Goal: Find specific page/section: Find specific page/section

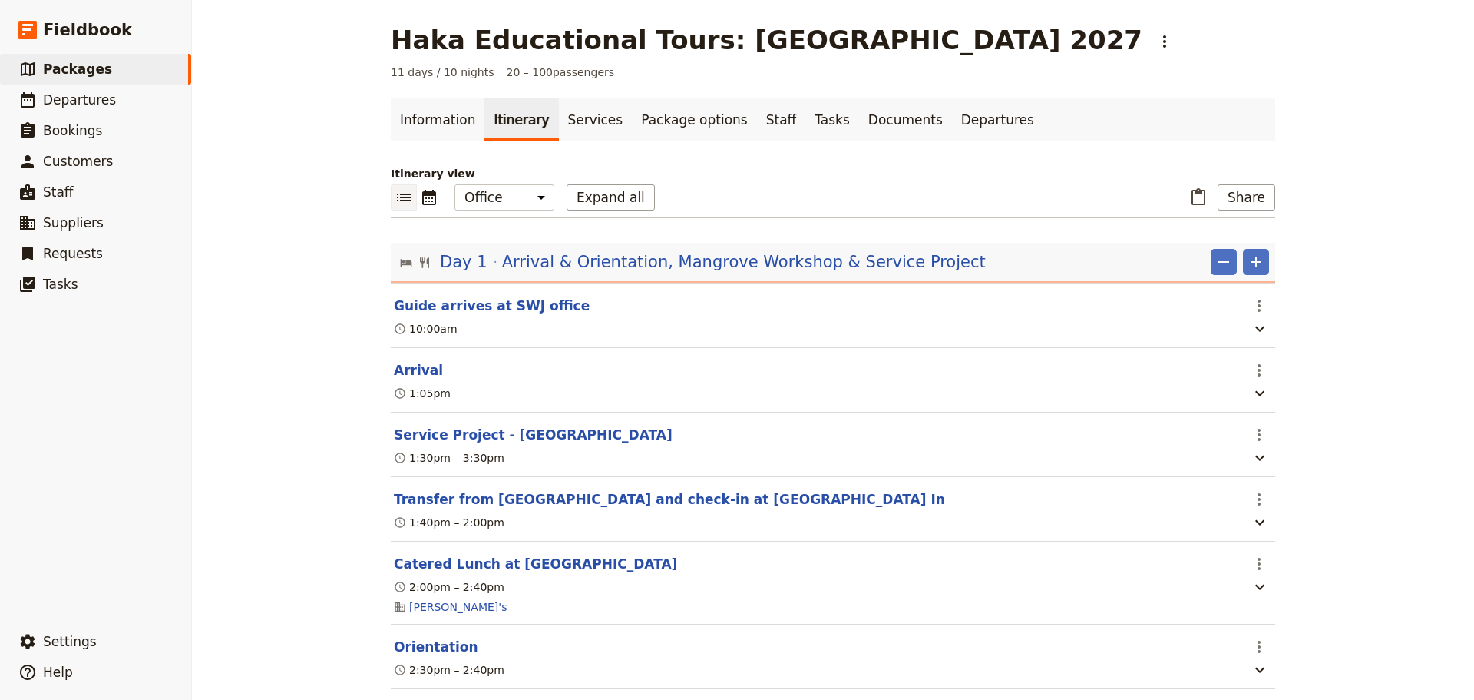
scroll to position [2377, 0]
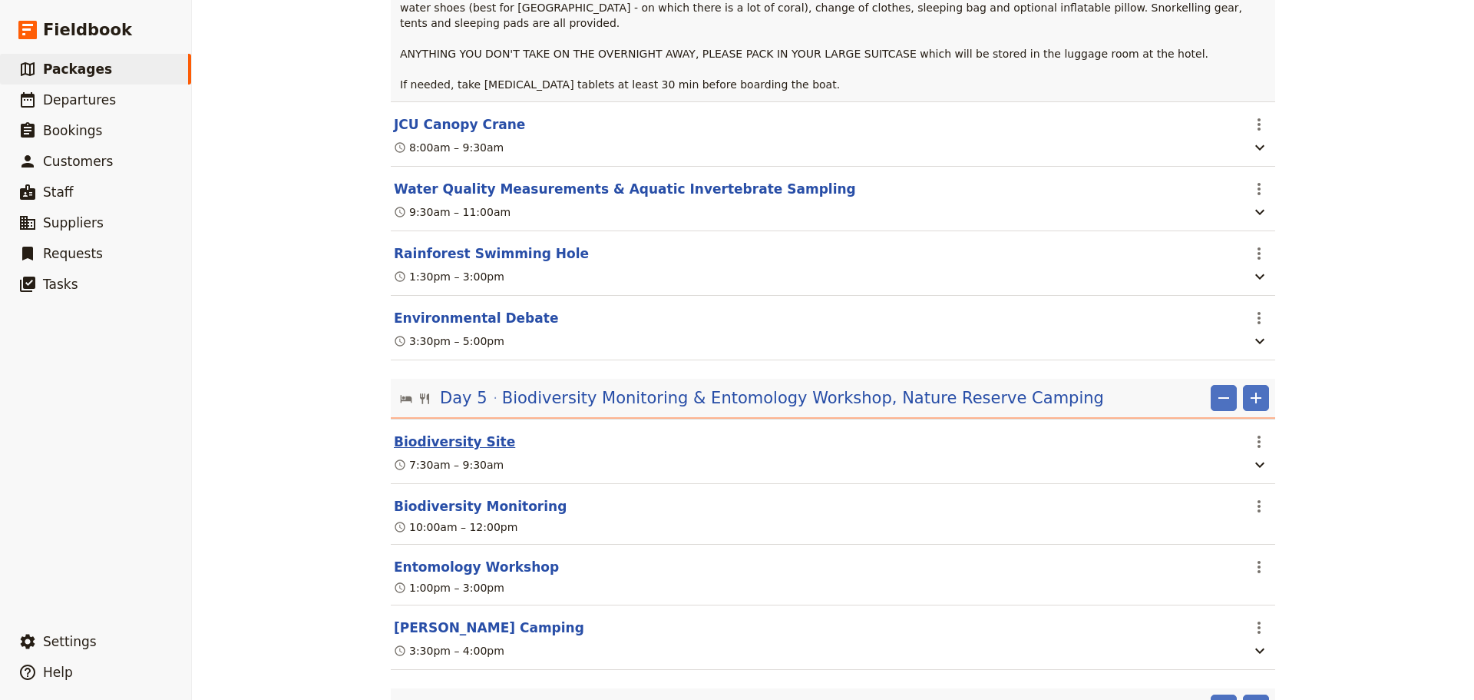
click at [398, 432] on button "Biodiversity Site" at bounding box center [454, 441] width 121 height 18
select select "5"
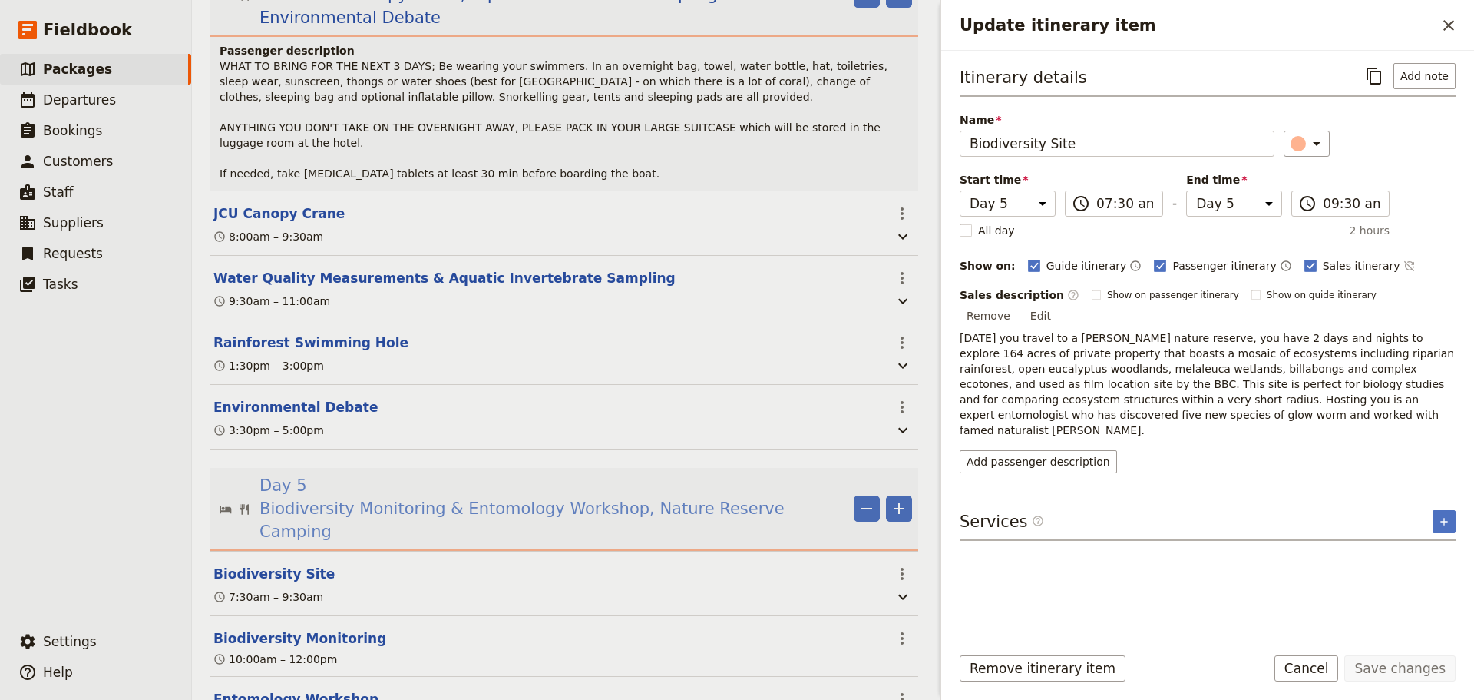
scroll to position [2463, 0]
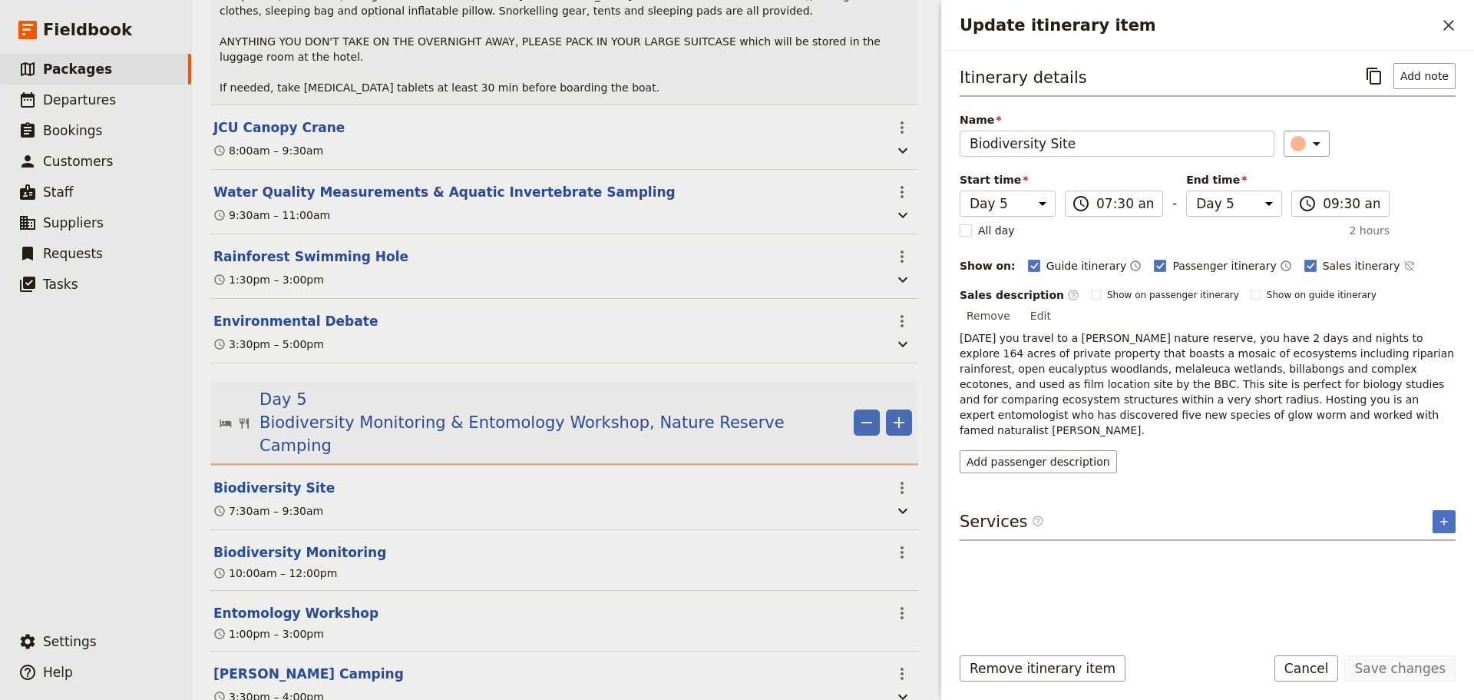
click at [1058, 304] on button "Edit" at bounding box center [1041, 315] width 35 height 23
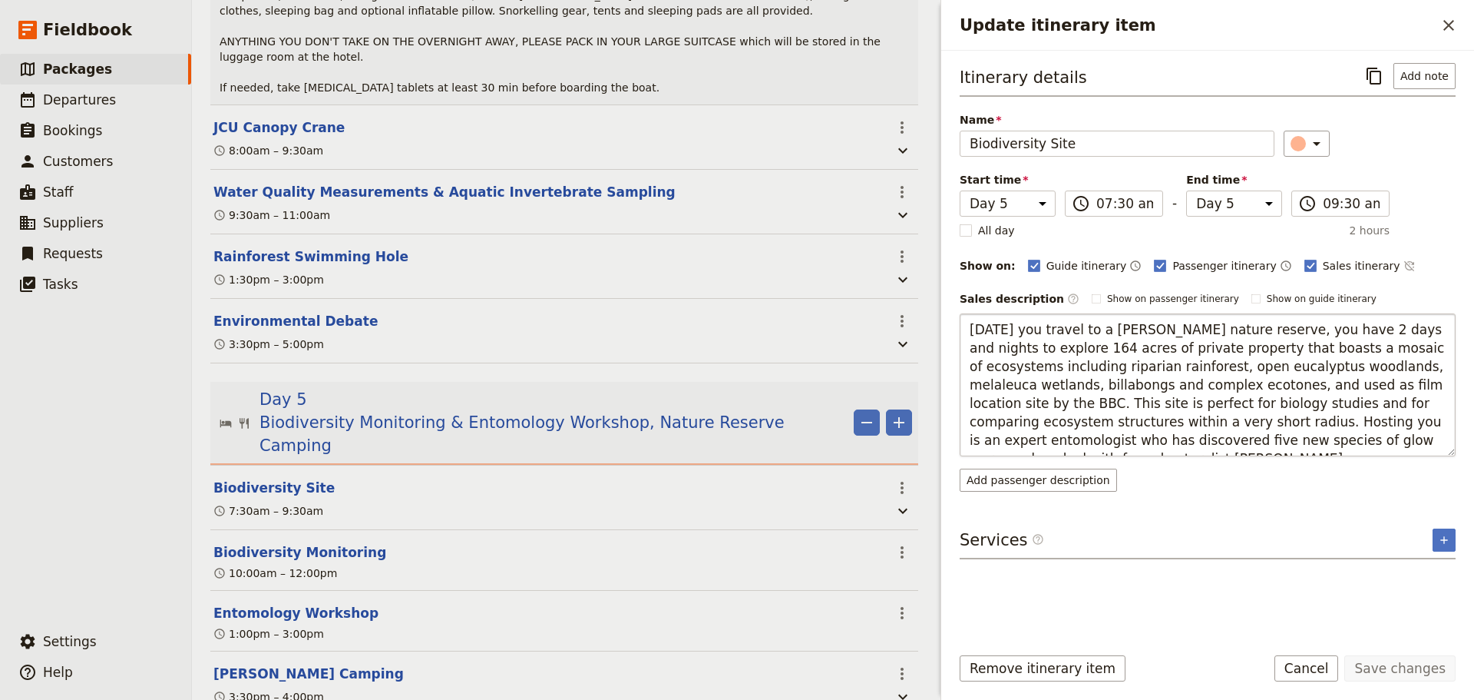
click at [1209, 333] on textarea "Today you travel to a bush nature reserve, you have 2 days and nights to explor…" at bounding box center [1208, 384] width 496 height 143
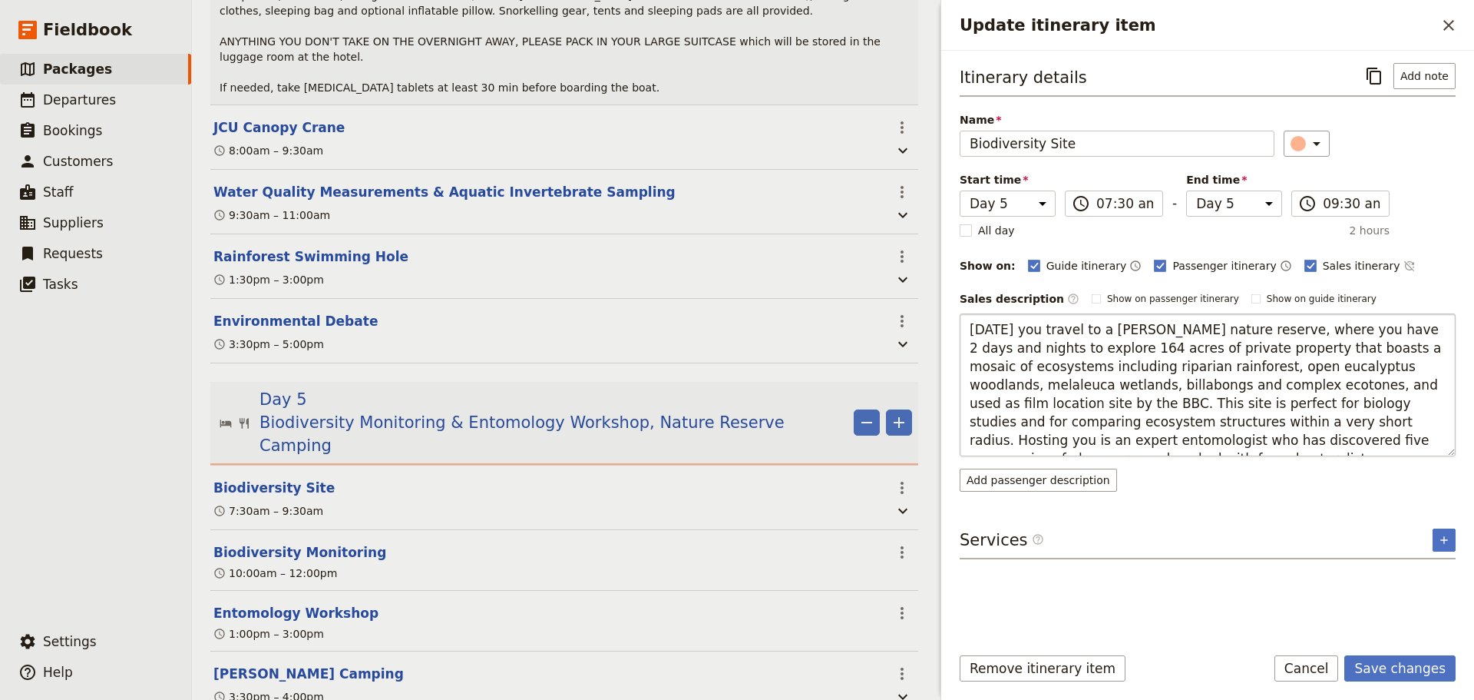
click at [1271, 328] on textarea "Today you travel to a bush nature reserve, where you have 2 days and nights to …" at bounding box center [1208, 384] width 496 height 143
click at [1222, 332] on textarea "Today you travel to a bush nature reserve, where you will have 2 days and night…" at bounding box center [1208, 384] width 496 height 143
drag, startPoint x: 1251, startPoint y: 328, endPoint x: 1216, endPoint y: 323, distance: 34.9
click at [1216, 323] on textarea "Today you travel to a bush nature reserve, where you will have 2 days and night…" at bounding box center [1208, 384] width 496 height 143
type textarea "Today you travel to a bush nature reserve, you will have 2 days and nights to e…"
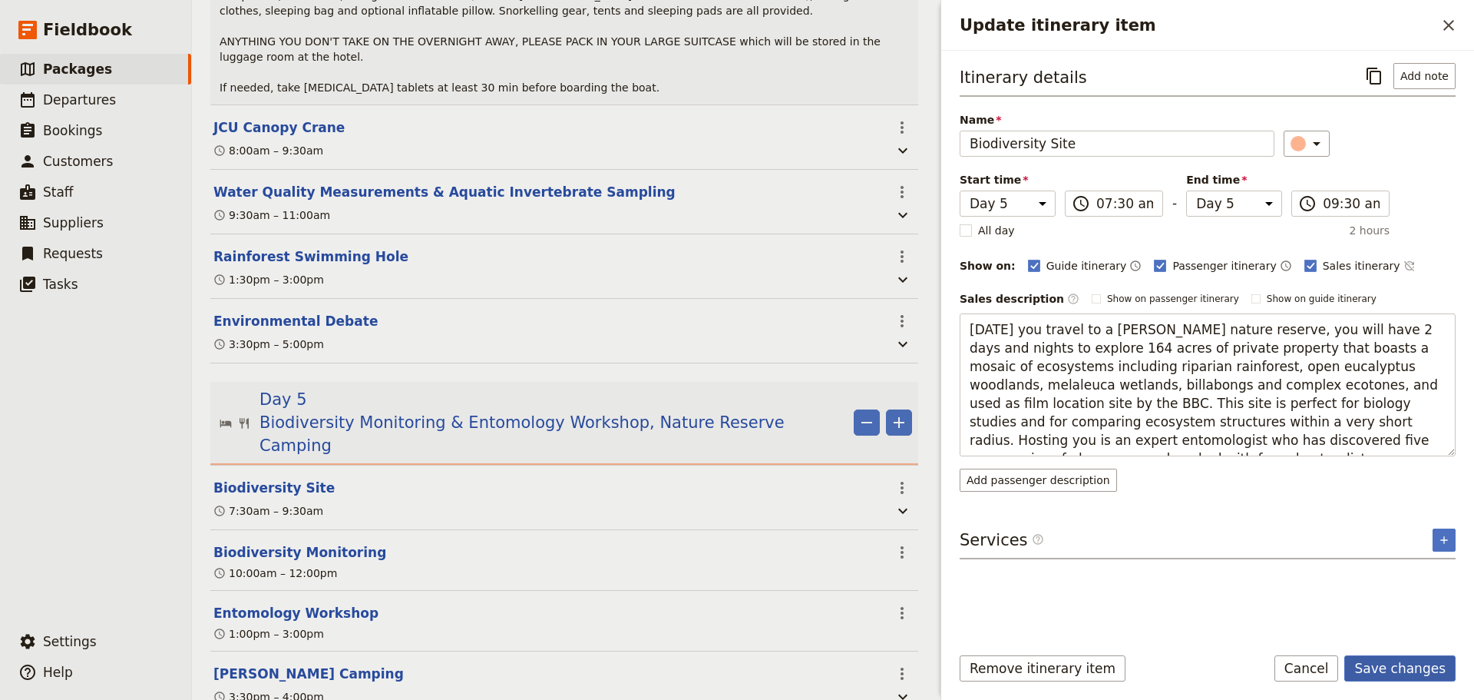
click at [1415, 657] on button "Save changes" at bounding box center [1400, 668] width 111 height 26
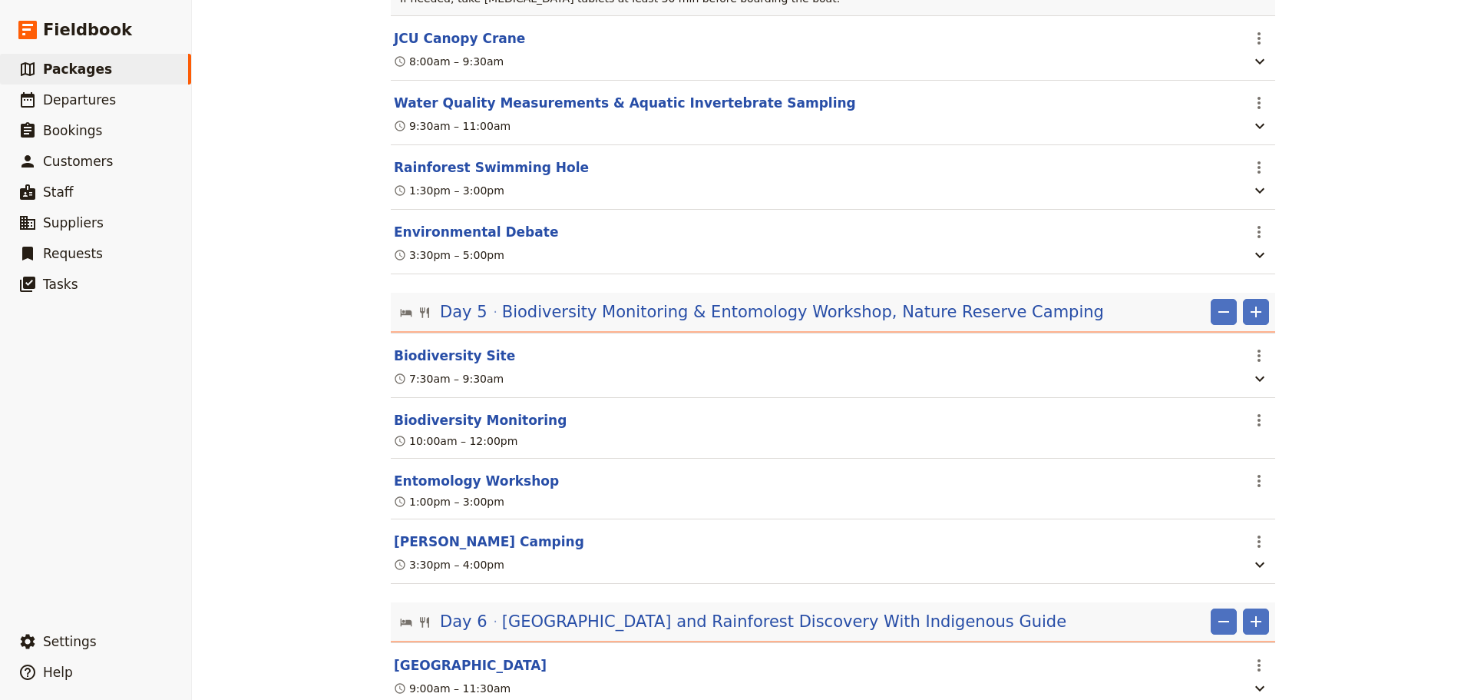
scroll to position [2377, 0]
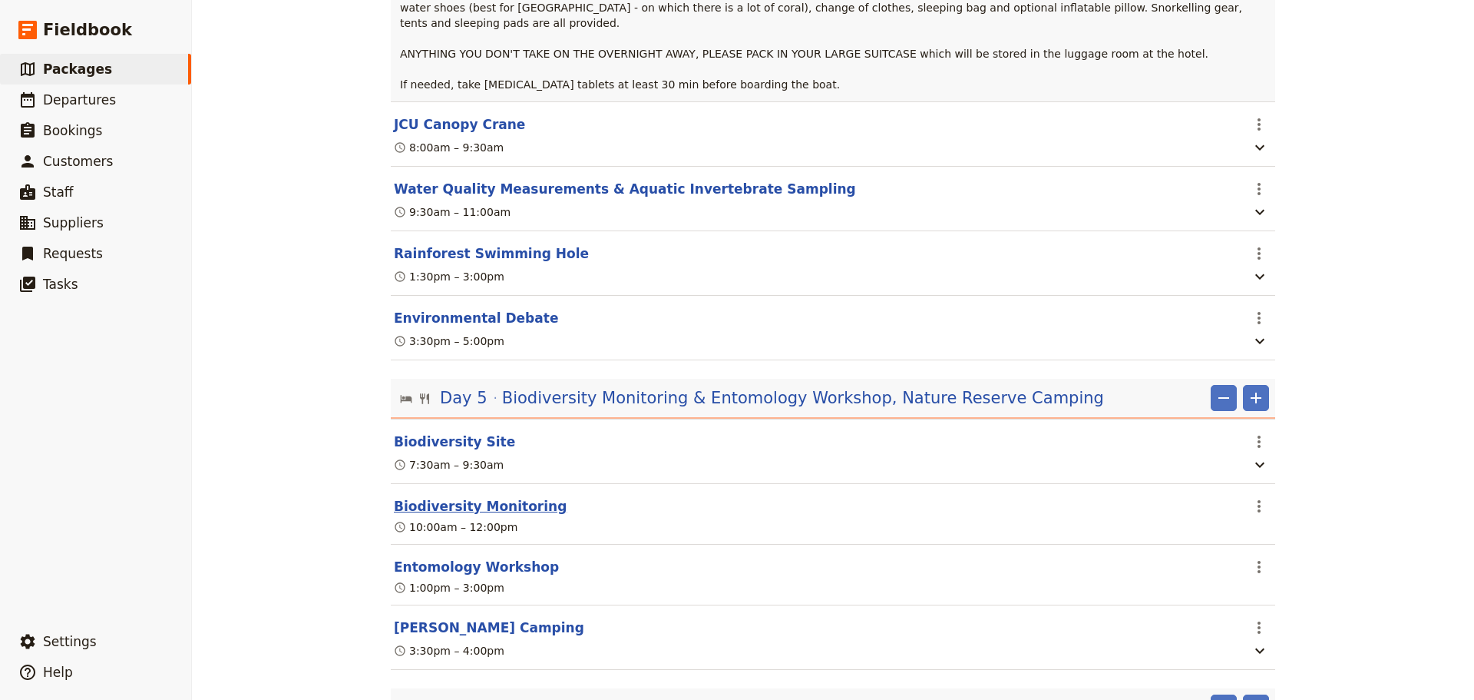
click at [464, 497] on button "Biodiversity Monitoring" at bounding box center [480, 506] width 173 height 18
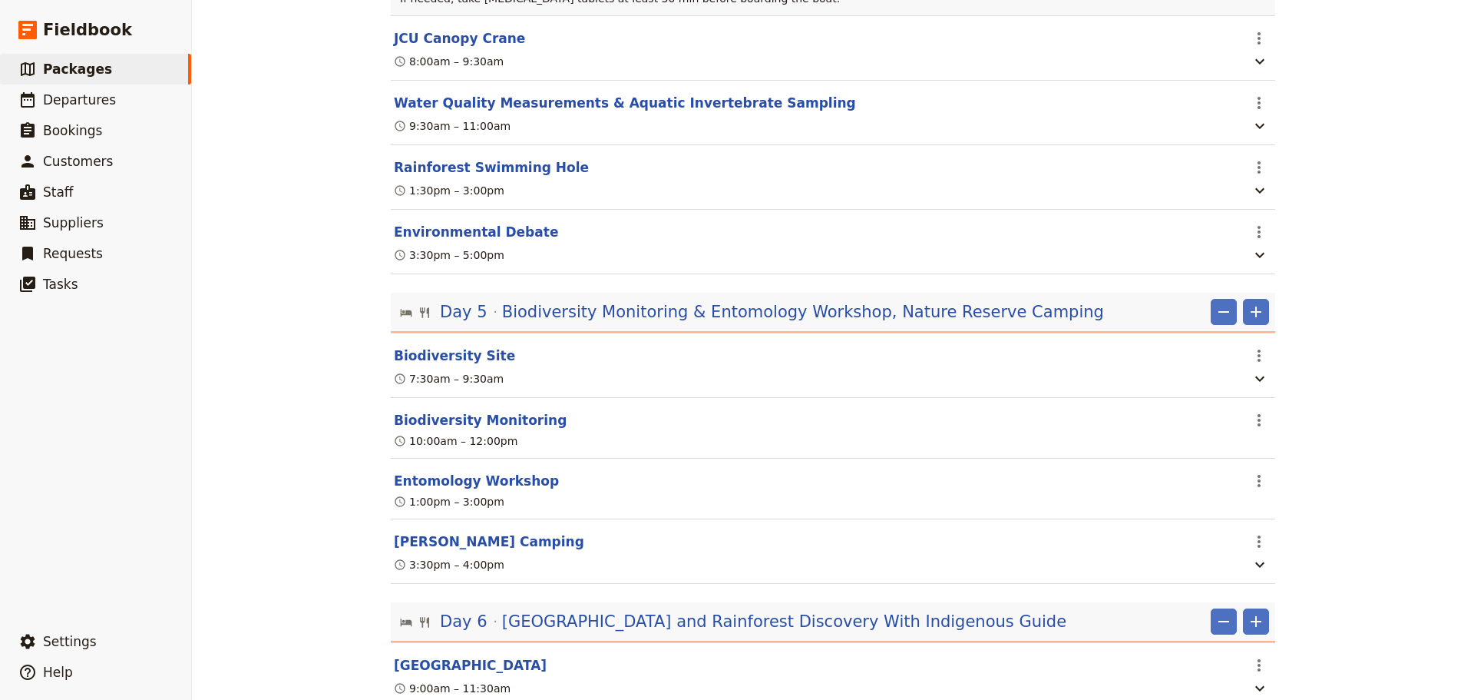
select select "5"
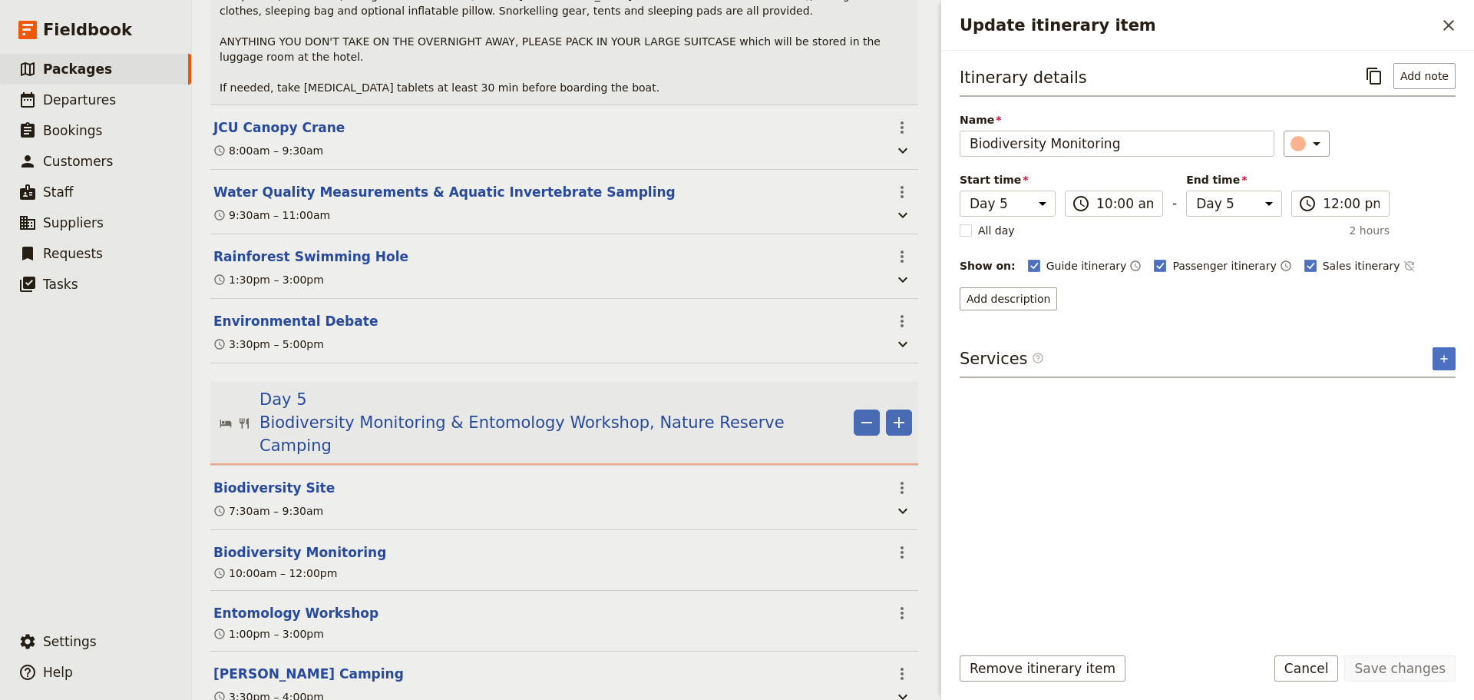
click at [1259, 521] on div "Itinerary details ​ Add note Name Biodiversity Monitoring ​ Start time Day 1 Da…" at bounding box center [1208, 346] width 496 height 567
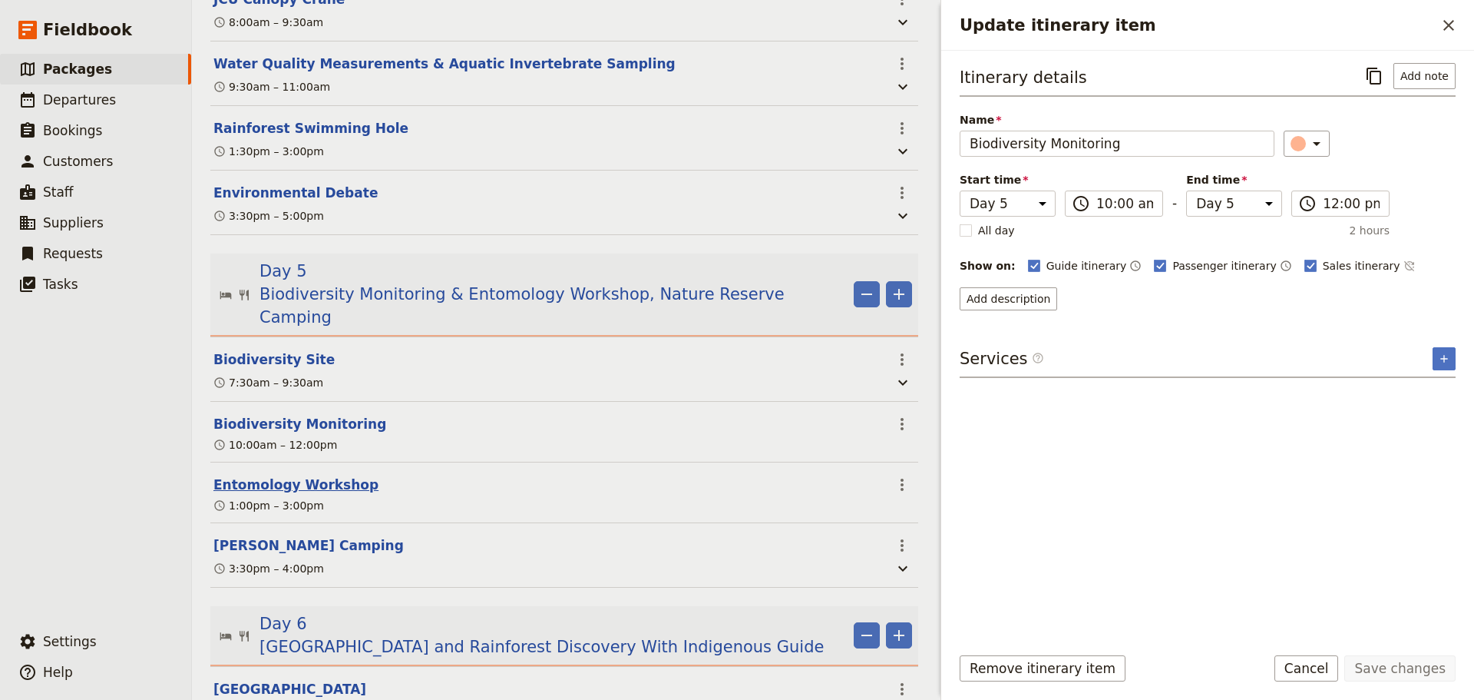
click at [312, 475] on button "Entomology Workshop" at bounding box center [295, 484] width 165 height 18
select select "5"
click at [296, 475] on button "Entomology Workshop" at bounding box center [295, 484] width 165 height 18
select select "5"
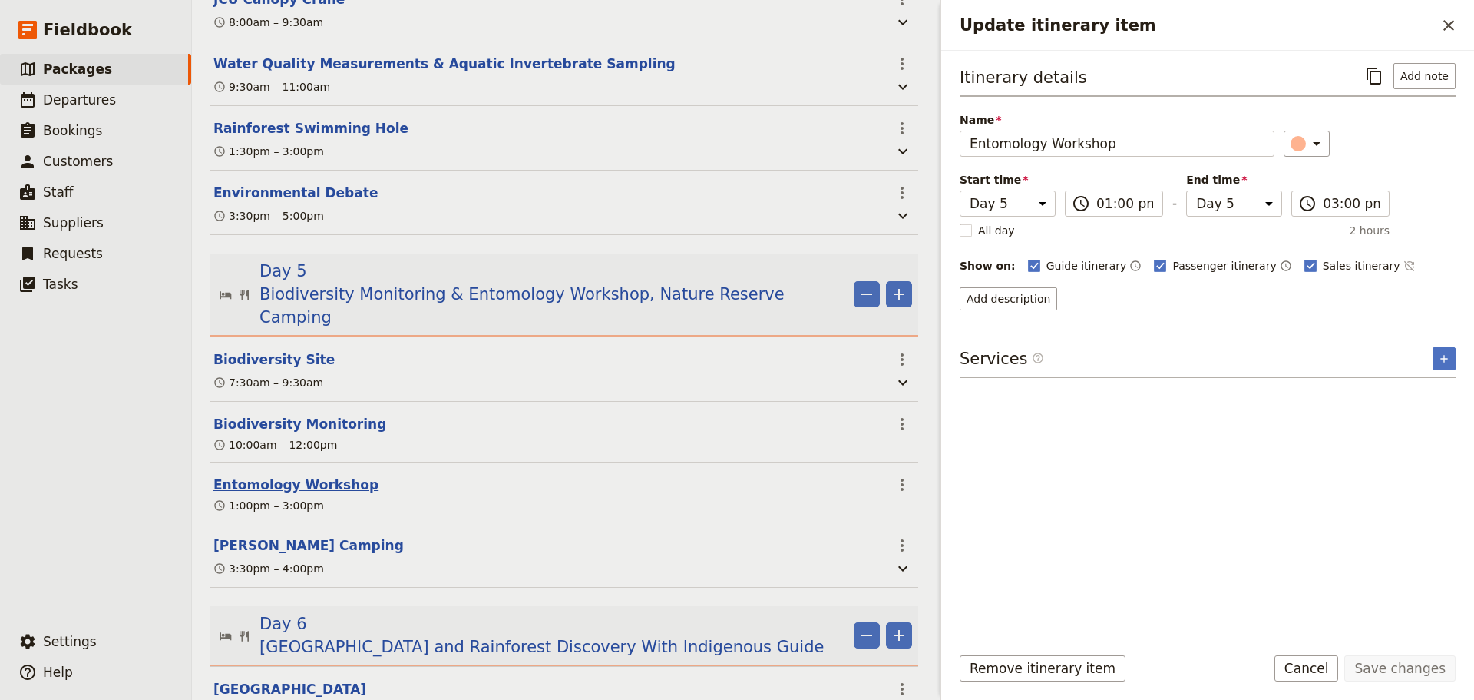
select select "5"
drag, startPoint x: 1102, startPoint y: 141, endPoint x: 929, endPoint y: 147, distance: 172.9
click at [929, 147] on div "Haka Educational Tours: Pinehurst School 2027 ​ 11 days / 10 nights 20 – 100 pa…" at bounding box center [833, 350] width 1282 height 700
click at [1330, 673] on button "Cancel" at bounding box center [1307, 668] width 65 height 26
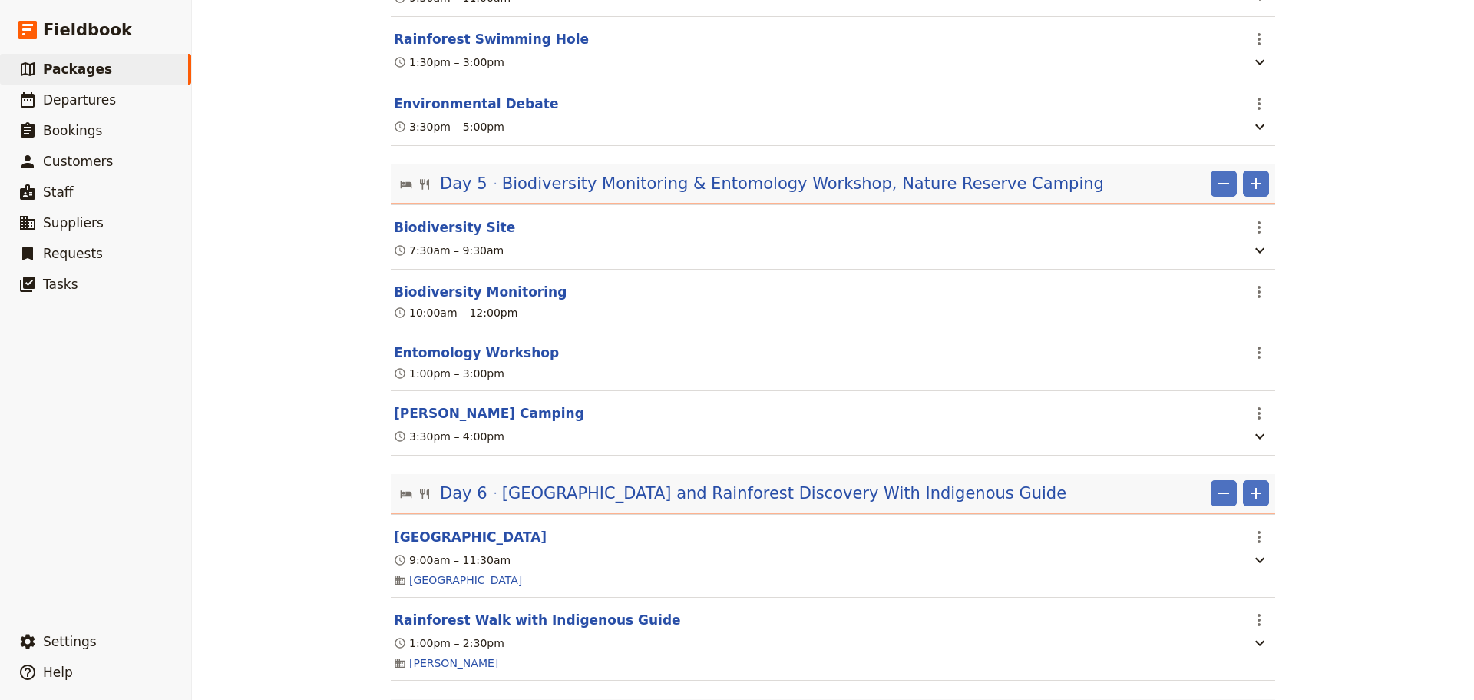
scroll to position [0, 0]
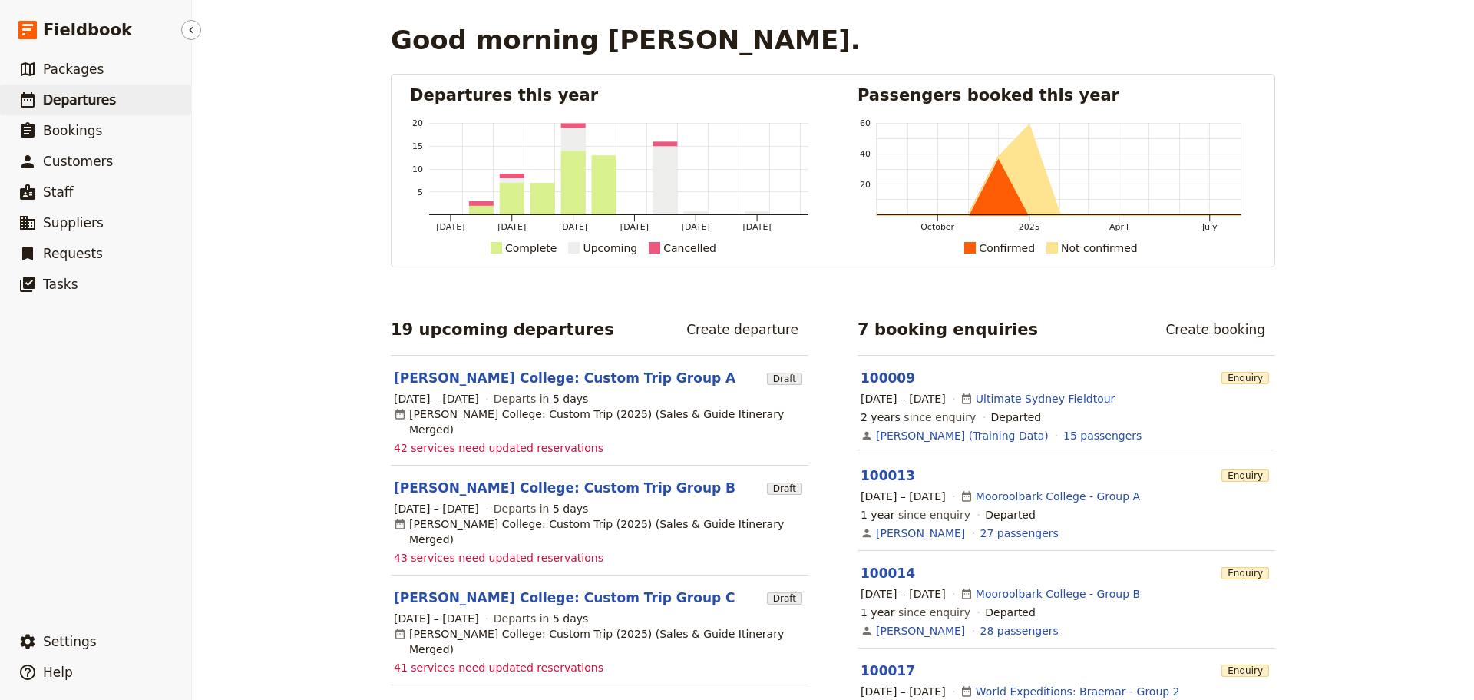
click at [93, 109] on link "​ Departures" at bounding box center [95, 99] width 191 height 31
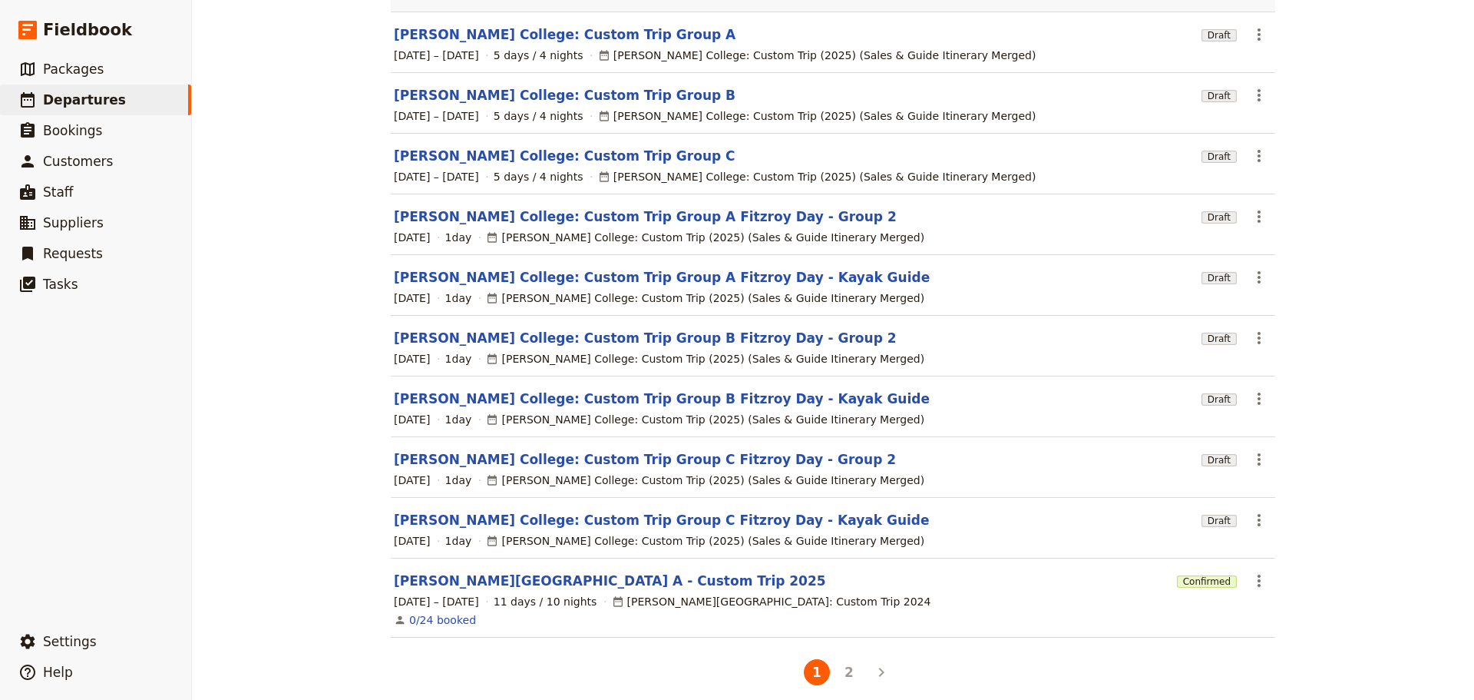
scroll to position [149, 0]
click at [534, 571] on link "[PERSON_NAME][GEOGRAPHIC_DATA] A - Custom Trip 2025" at bounding box center [610, 580] width 432 height 18
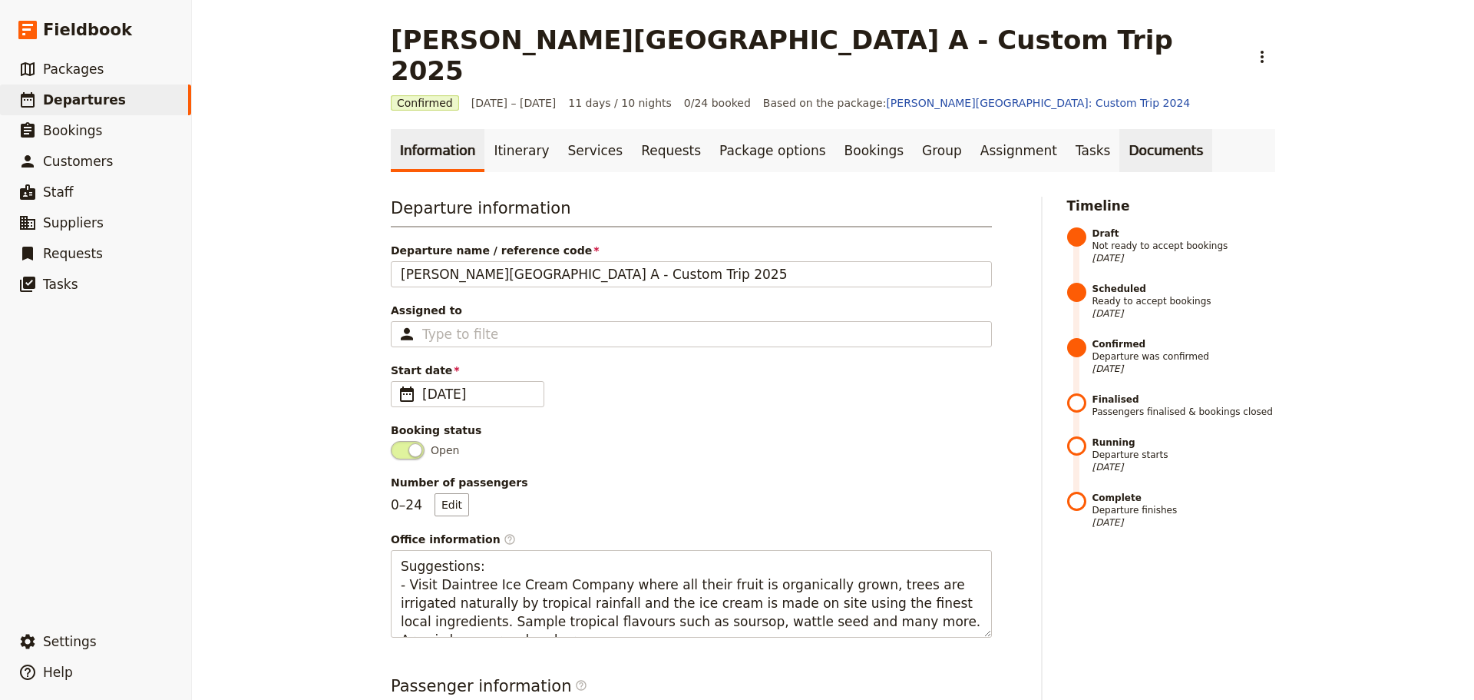
click at [1120, 129] on link "Documents" at bounding box center [1166, 150] width 93 height 43
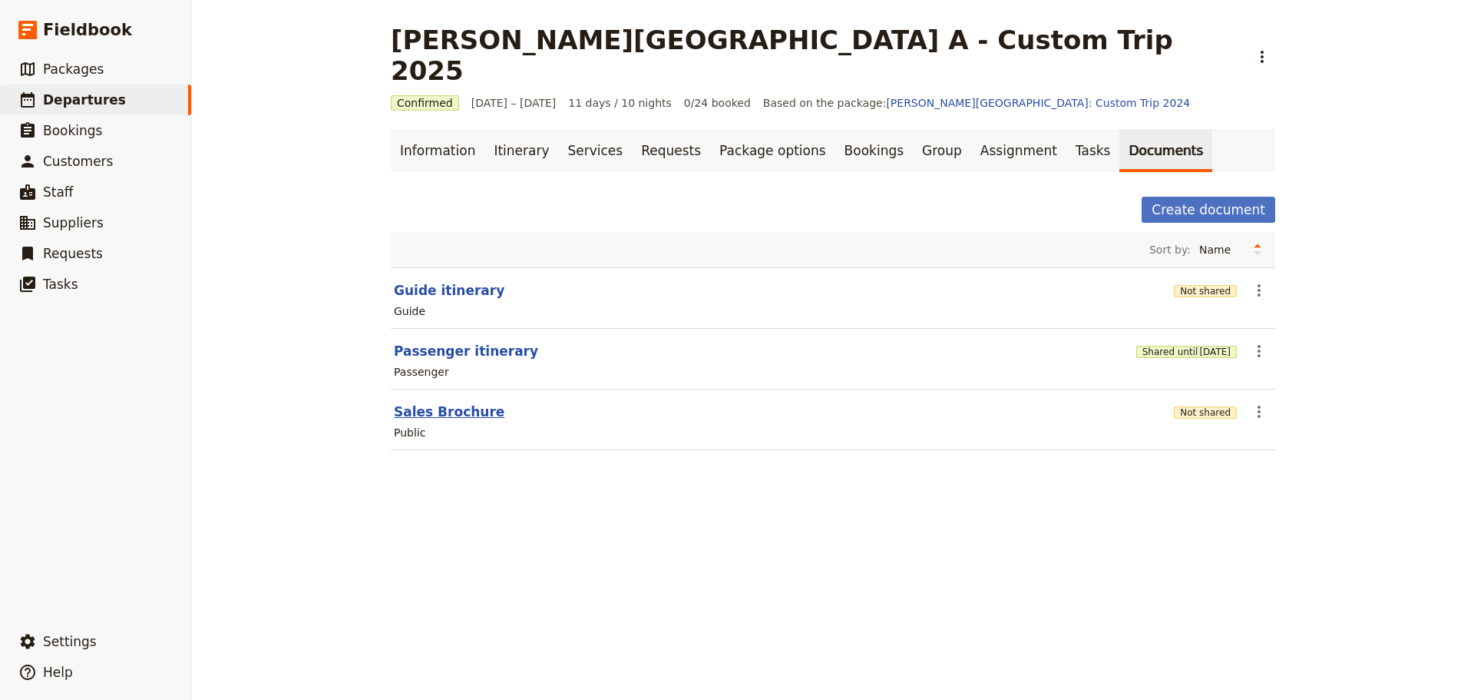
click at [455, 402] on button "Sales Brochure" at bounding box center [449, 411] width 111 height 18
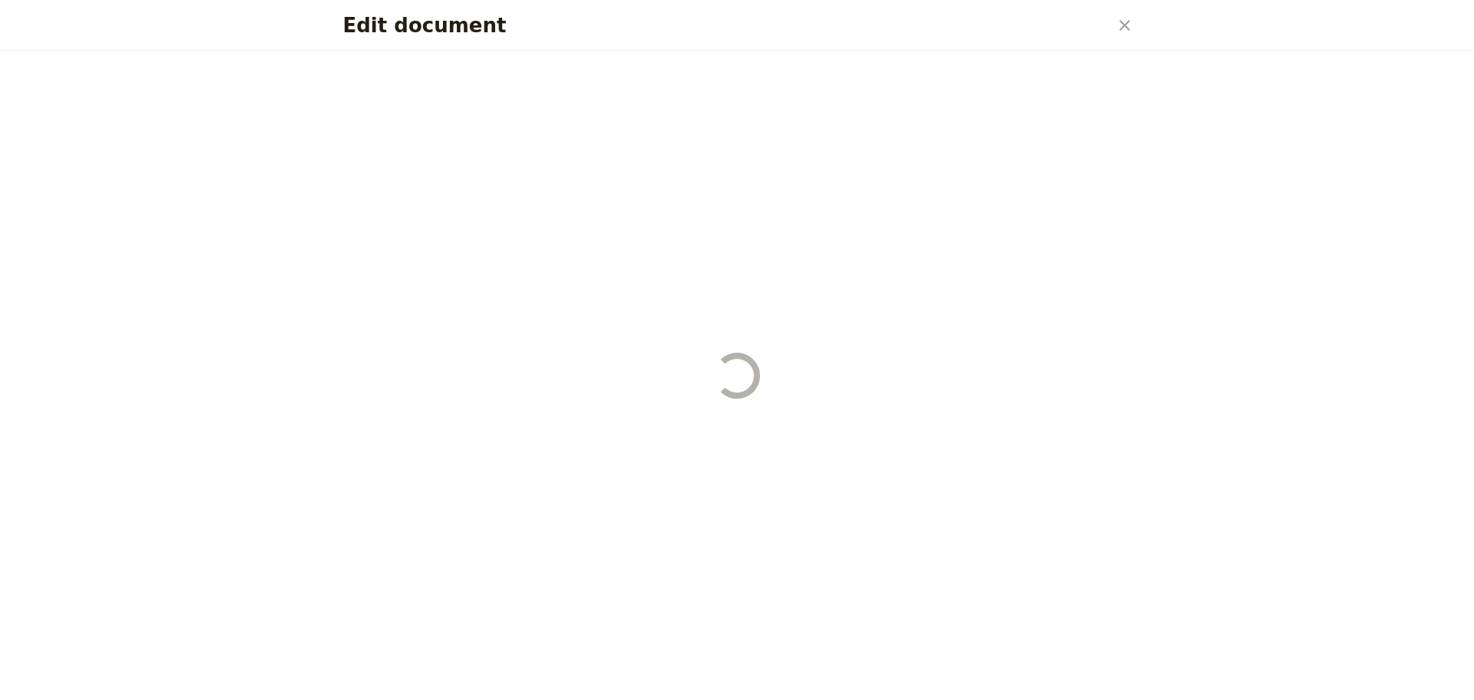
select select "DEFAULT"
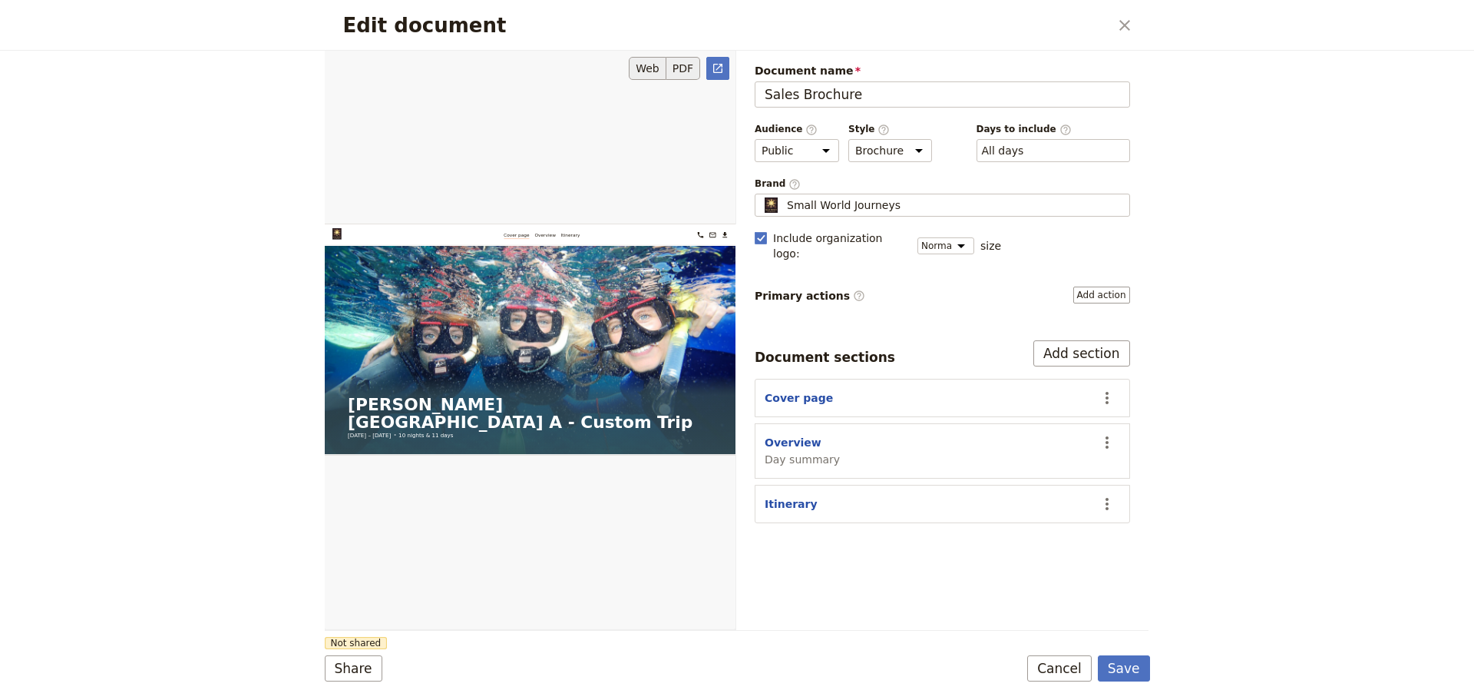
click at [688, 69] on button "PDF" at bounding box center [684, 68] width 34 height 23
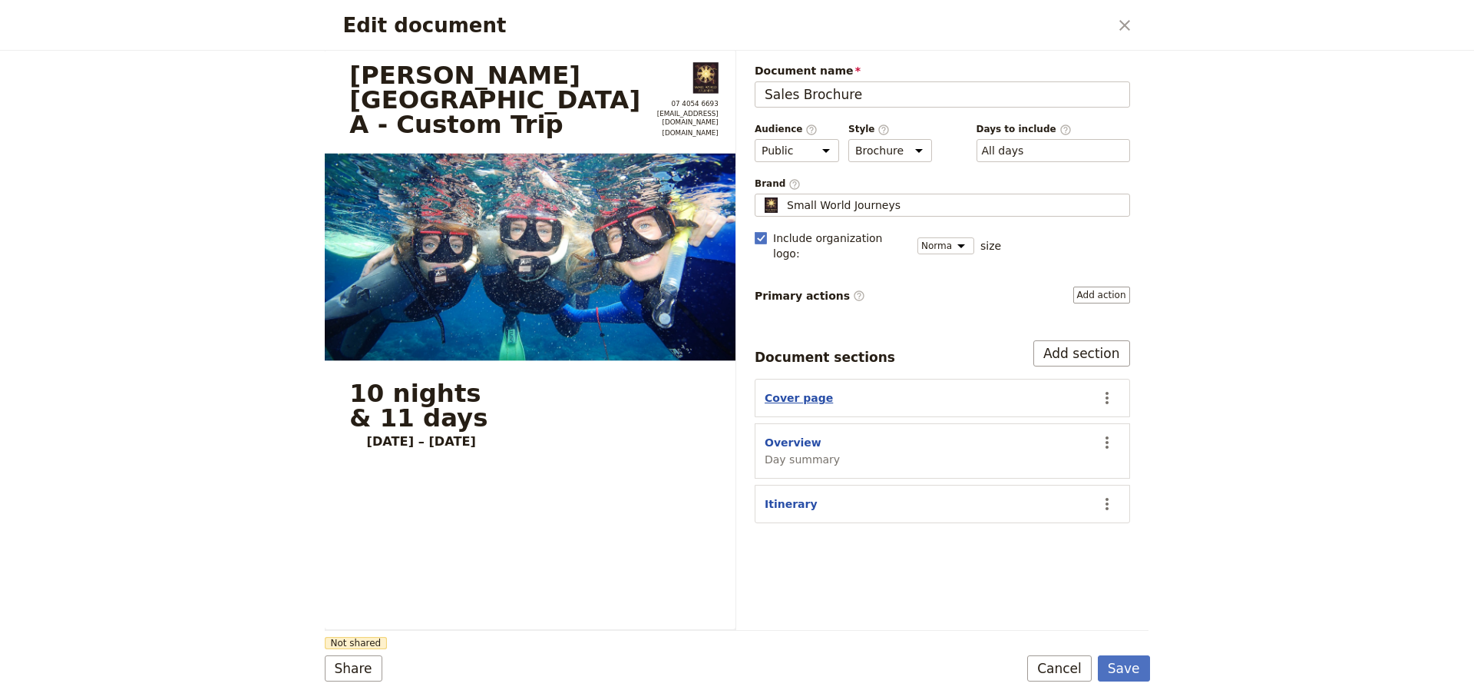
click at [779, 390] on button "Cover page" at bounding box center [799, 397] width 68 height 15
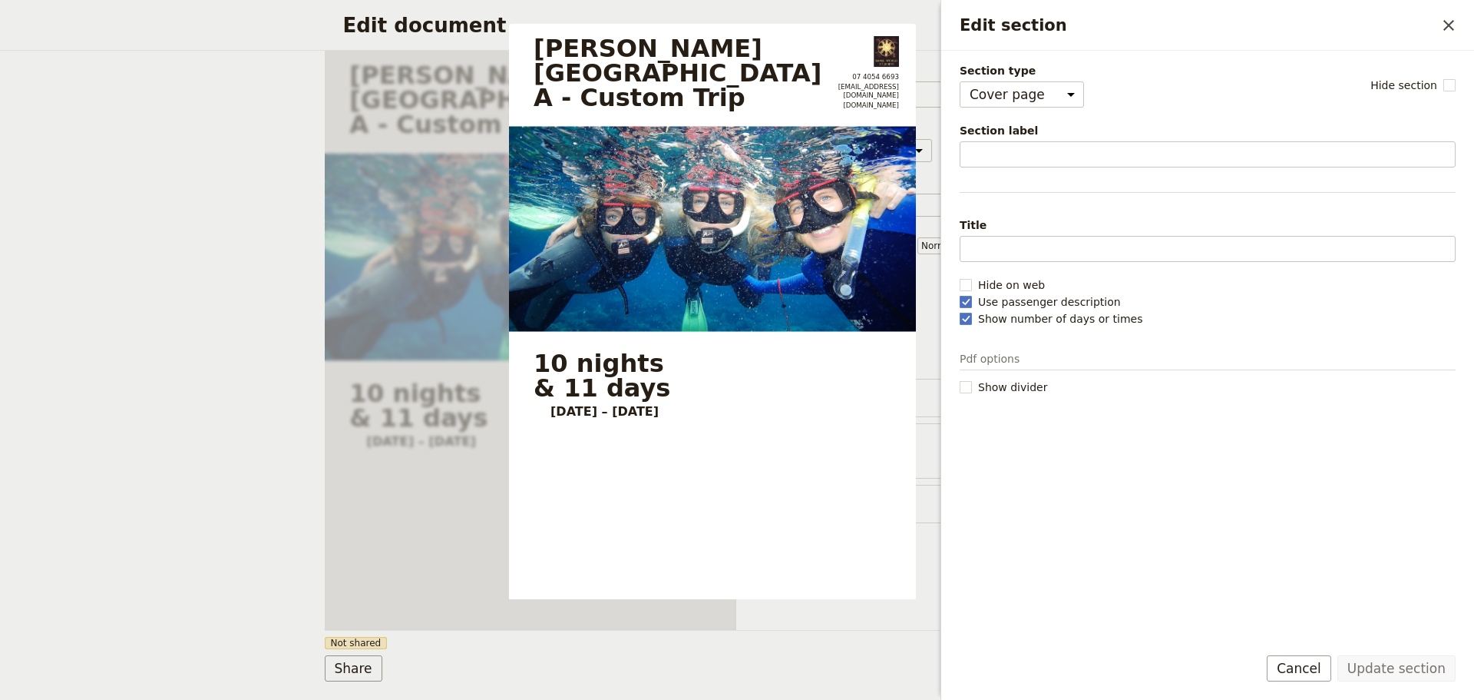
drag, startPoint x: 1306, startPoint y: 667, endPoint x: 1110, endPoint y: 538, distance: 234.9
click at [1305, 664] on button "Cancel" at bounding box center [1299, 668] width 65 height 26
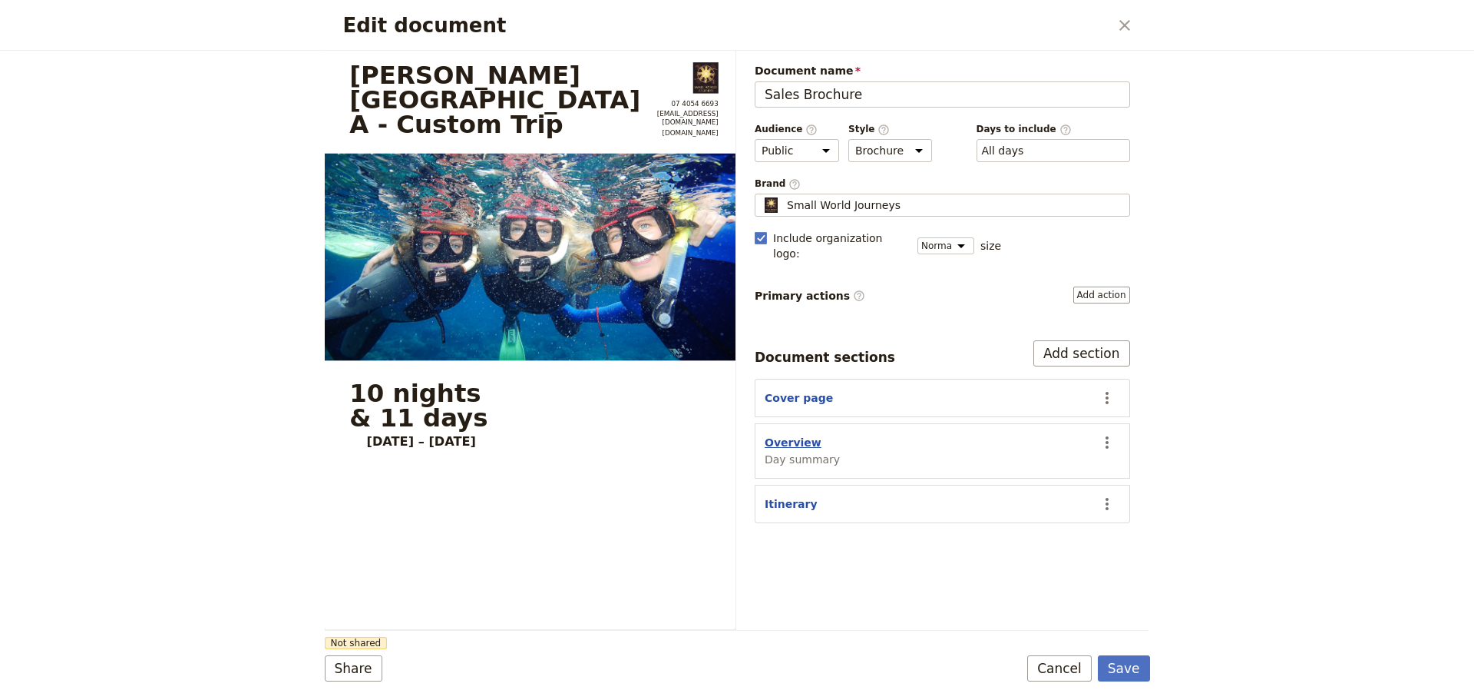
click at [782, 435] on button "Overview" at bounding box center [793, 442] width 57 height 15
select select "DAY_SUMMARY"
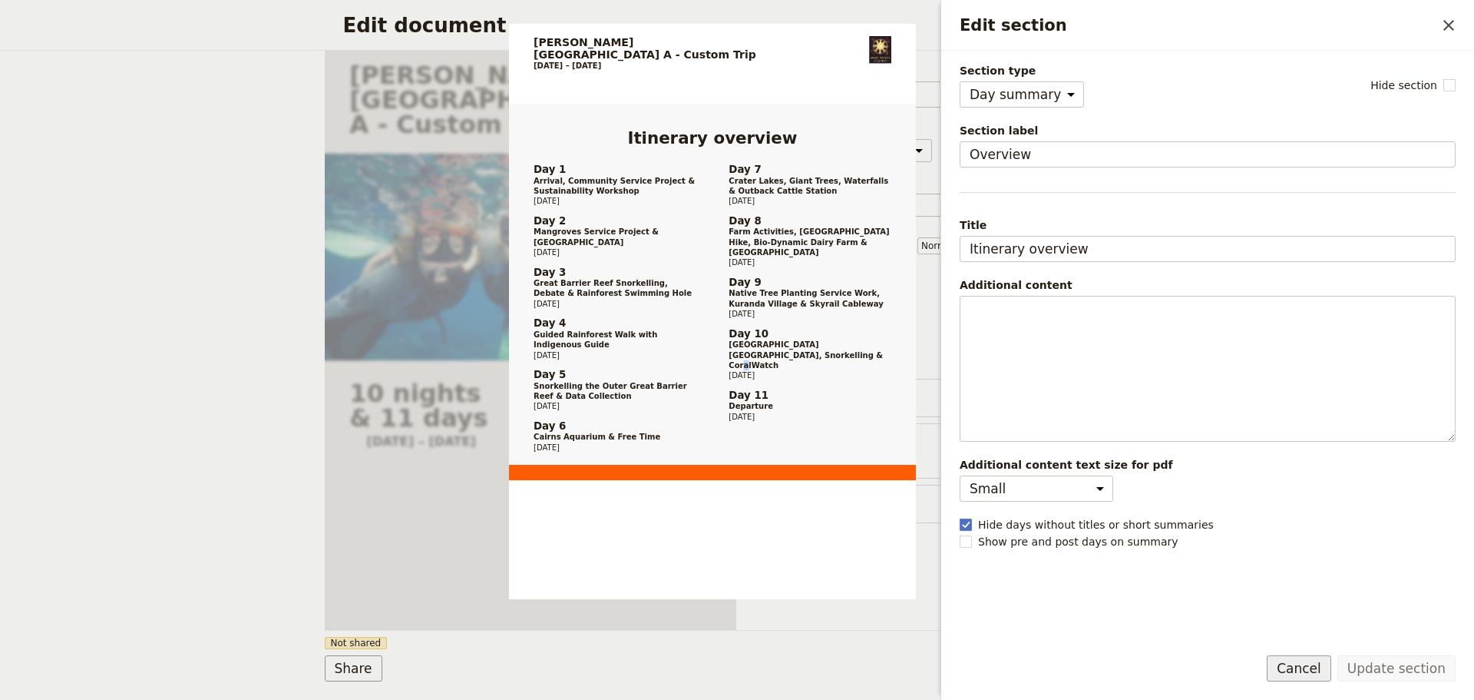
click at [1310, 660] on button "Cancel" at bounding box center [1299, 668] width 65 height 26
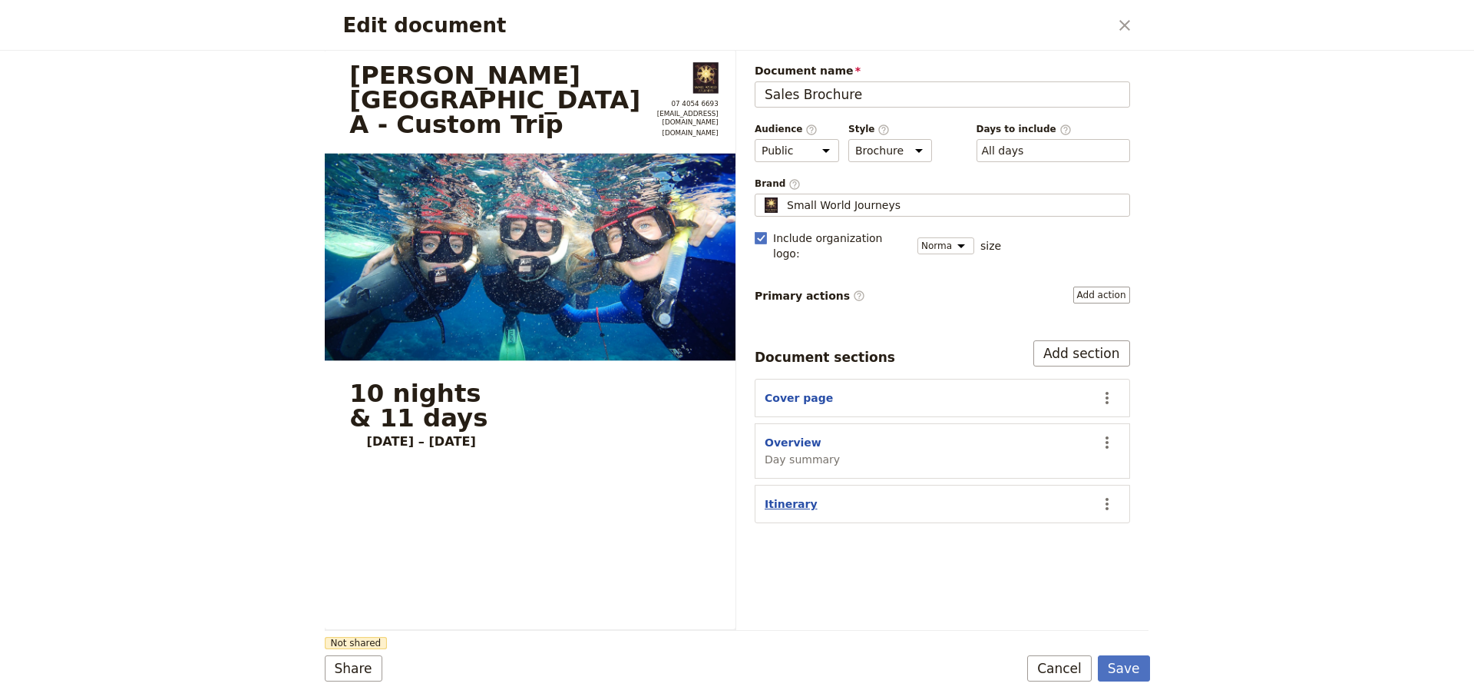
click at [794, 496] on button "Itinerary" at bounding box center [791, 503] width 53 height 15
select select "ITINERARY"
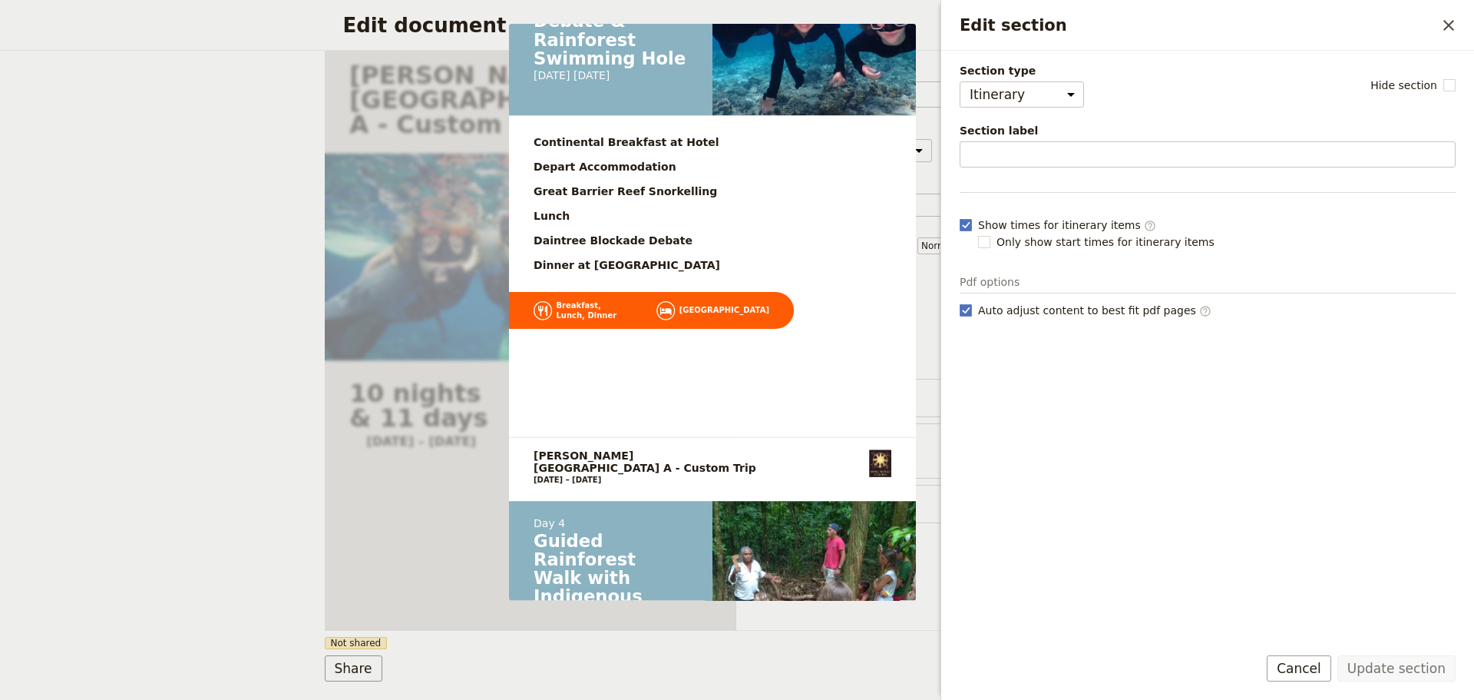
scroll to position [1792, 0]
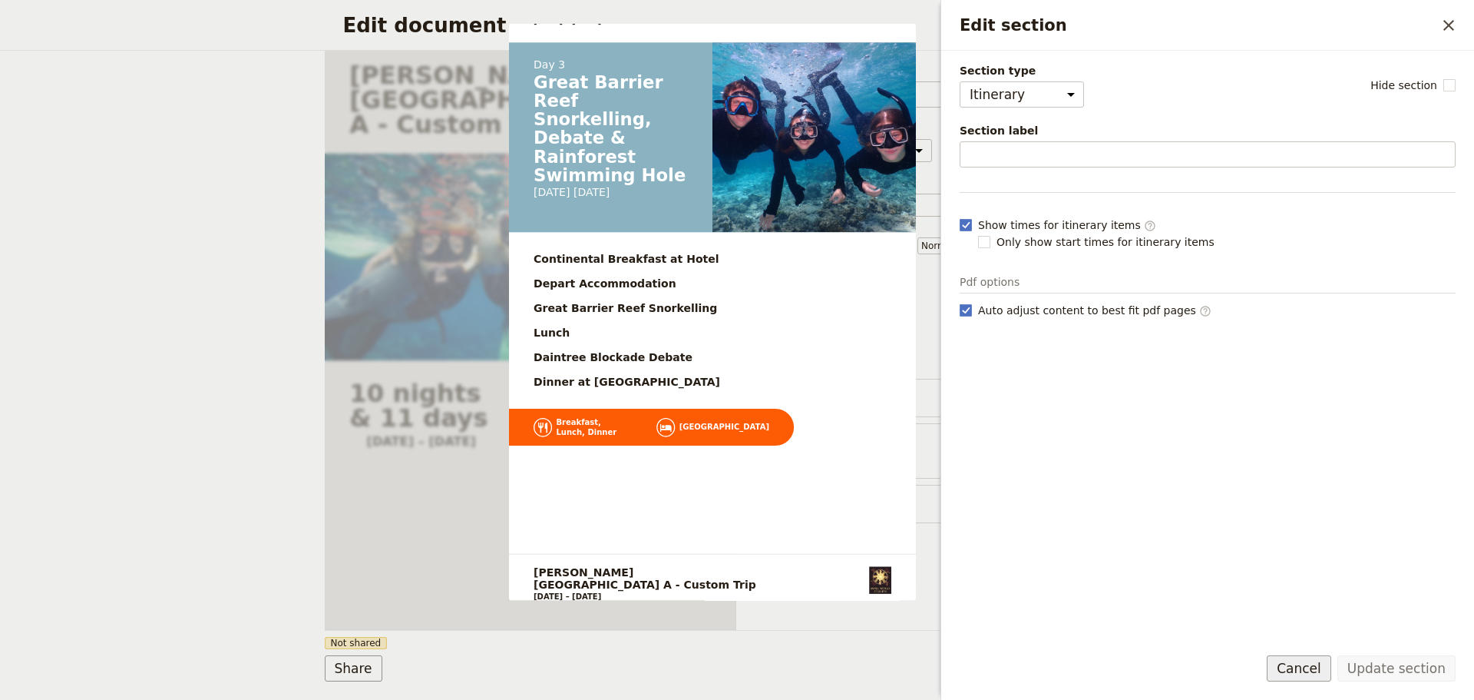
click at [1325, 670] on button "Cancel" at bounding box center [1299, 668] width 65 height 26
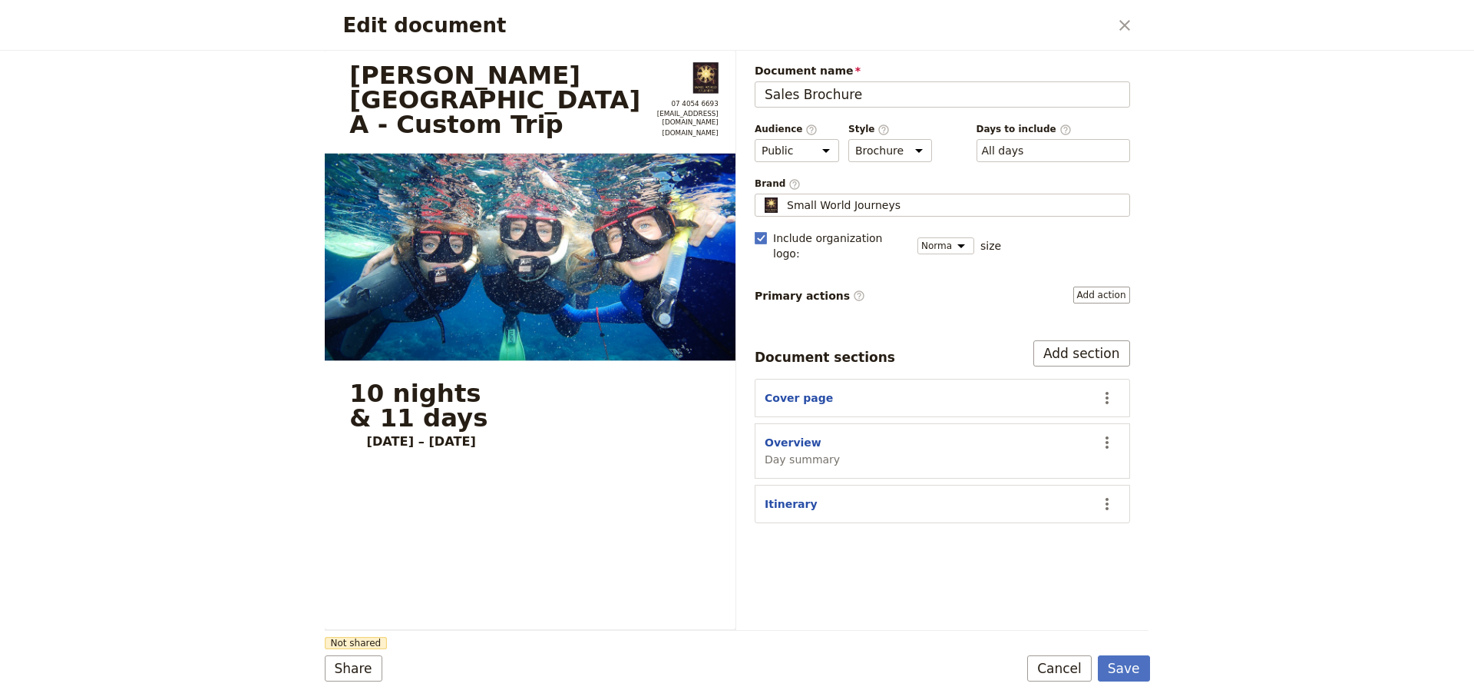
click at [1330, 579] on div "Edit document ​ [PERSON_NAME][GEOGRAPHIC_DATA] A - Custom Trip 07 4054 6693 [EM…" at bounding box center [737, 350] width 1474 height 700
click at [1069, 667] on button "Cancel" at bounding box center [1059, 668] width 65 height 26
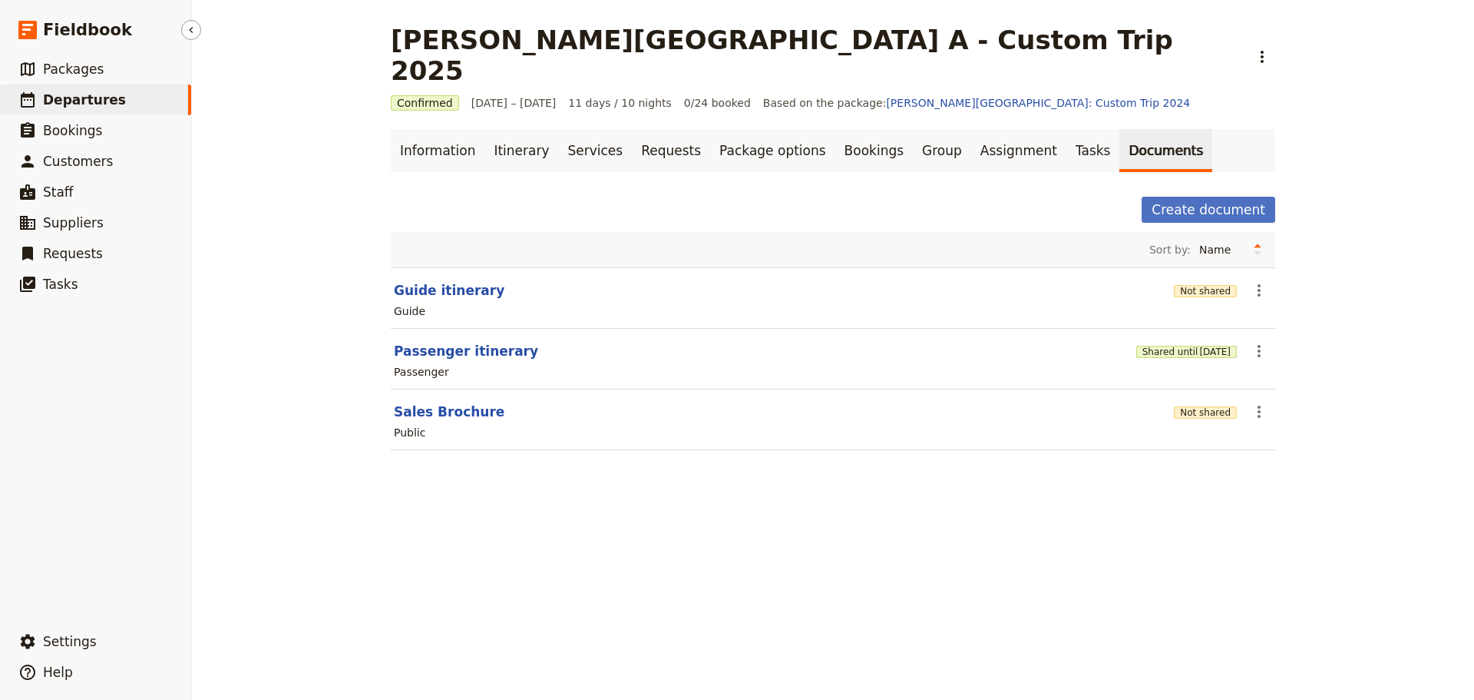
click at [81, 101] on span "Departures" at bounding box center [84, 99] width 83 height 15
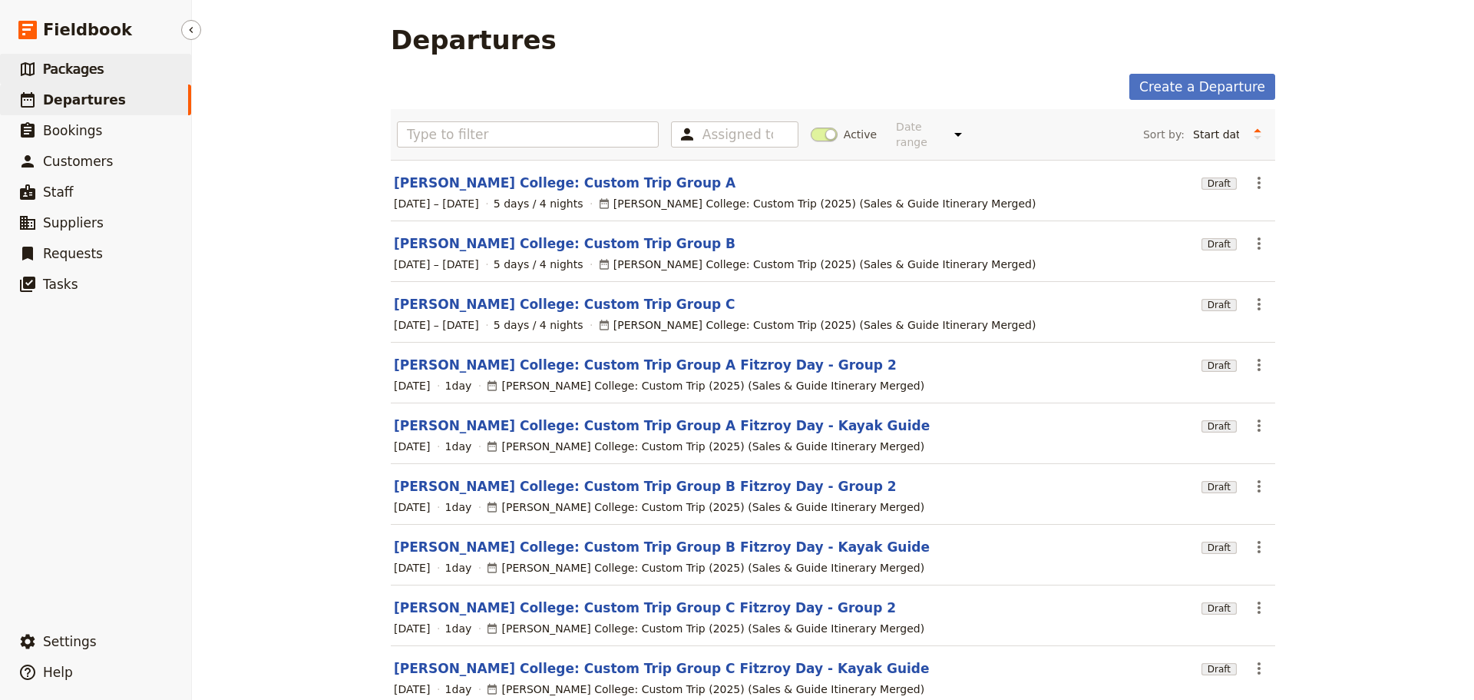
click at [104, 68] on link "​ Packages" at bounding box center [95, 69] width 191 height 31
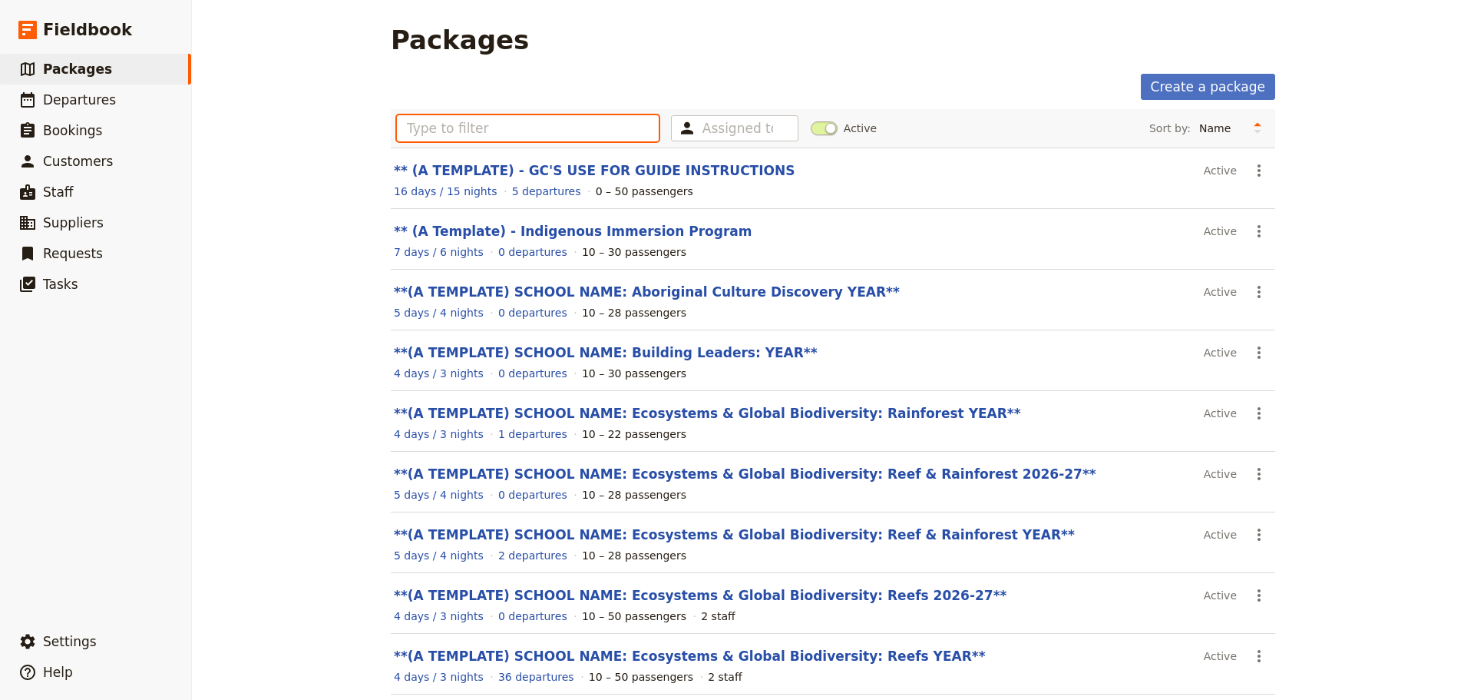
click at [415, 121] on input "text" at bounding box center [528, 128] width 262 height 26
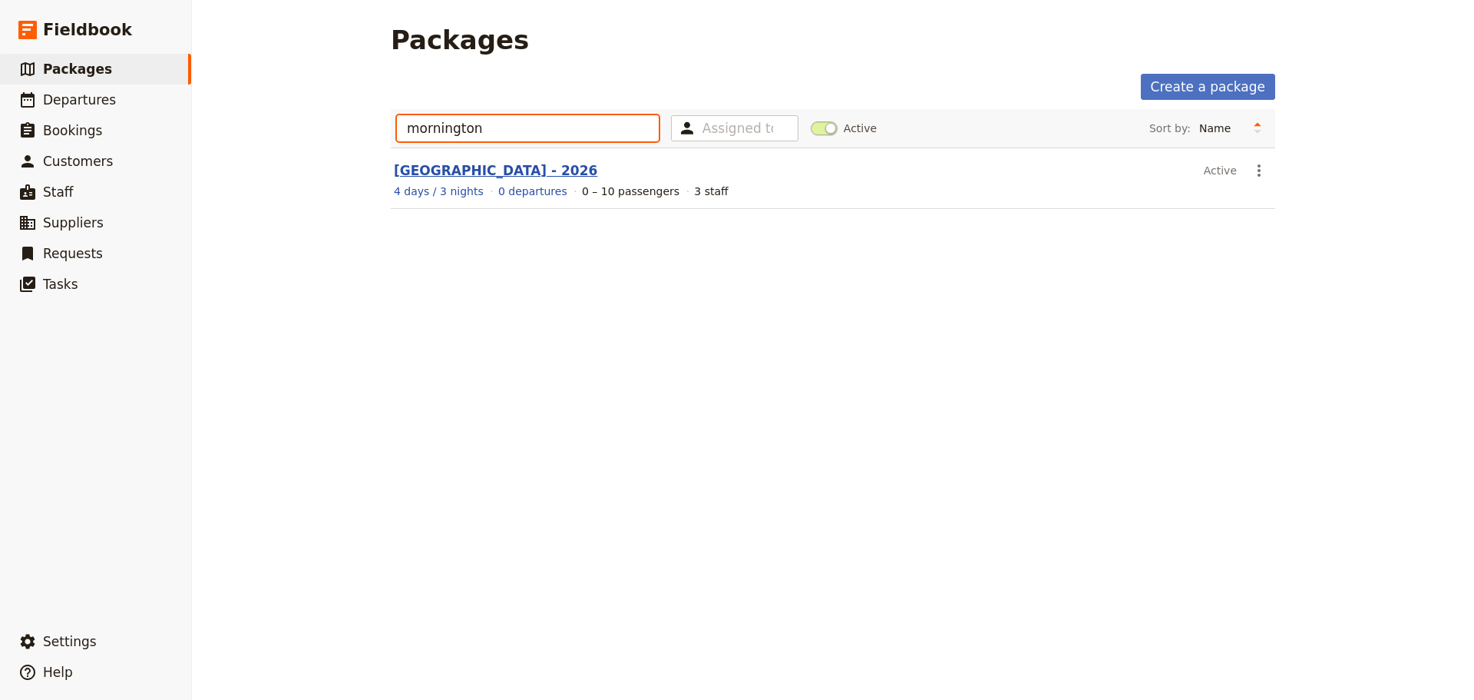
type input "mornington"
click at [556, 166] on link "[GEOGRAPHIC_DATA] - 2026" at bounding box center [495, 170] width 203 height 15
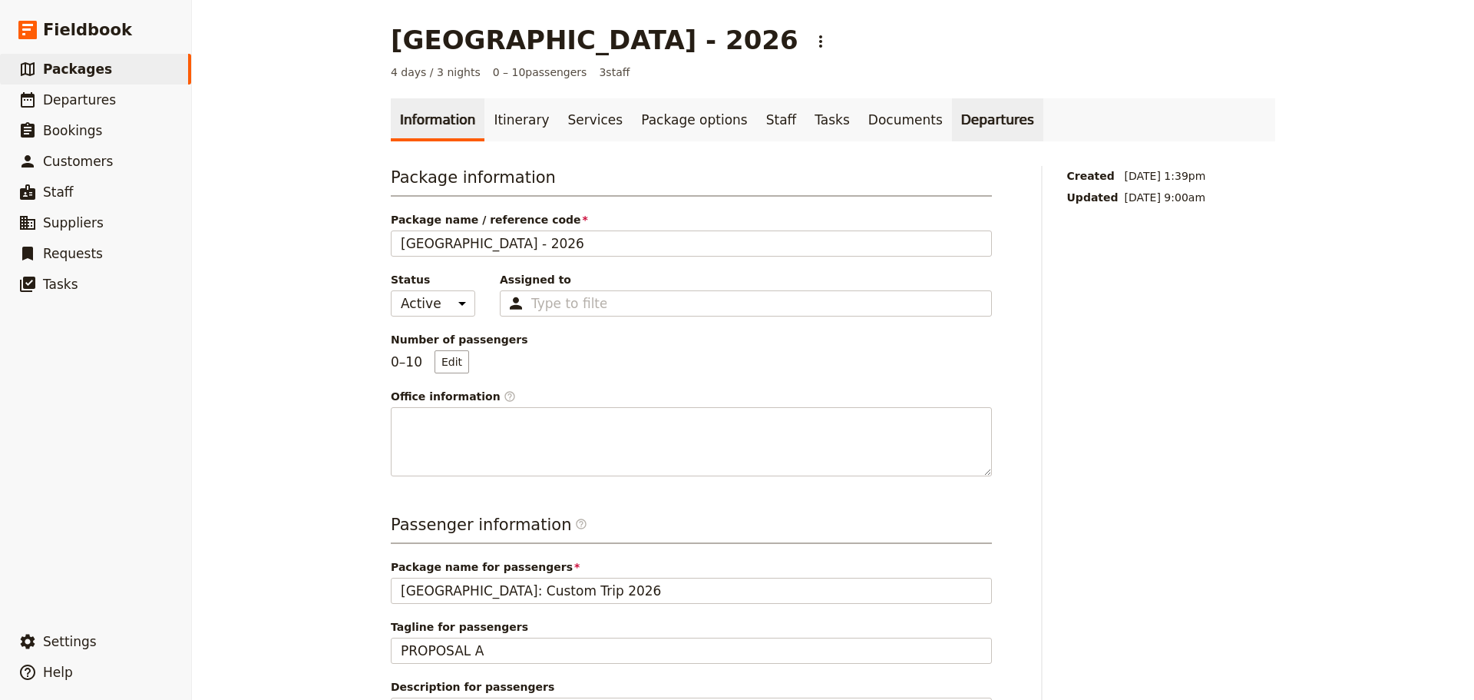
click at [952, 121] on link "Departures" at bounding box center [997, 119] width 91 height 43
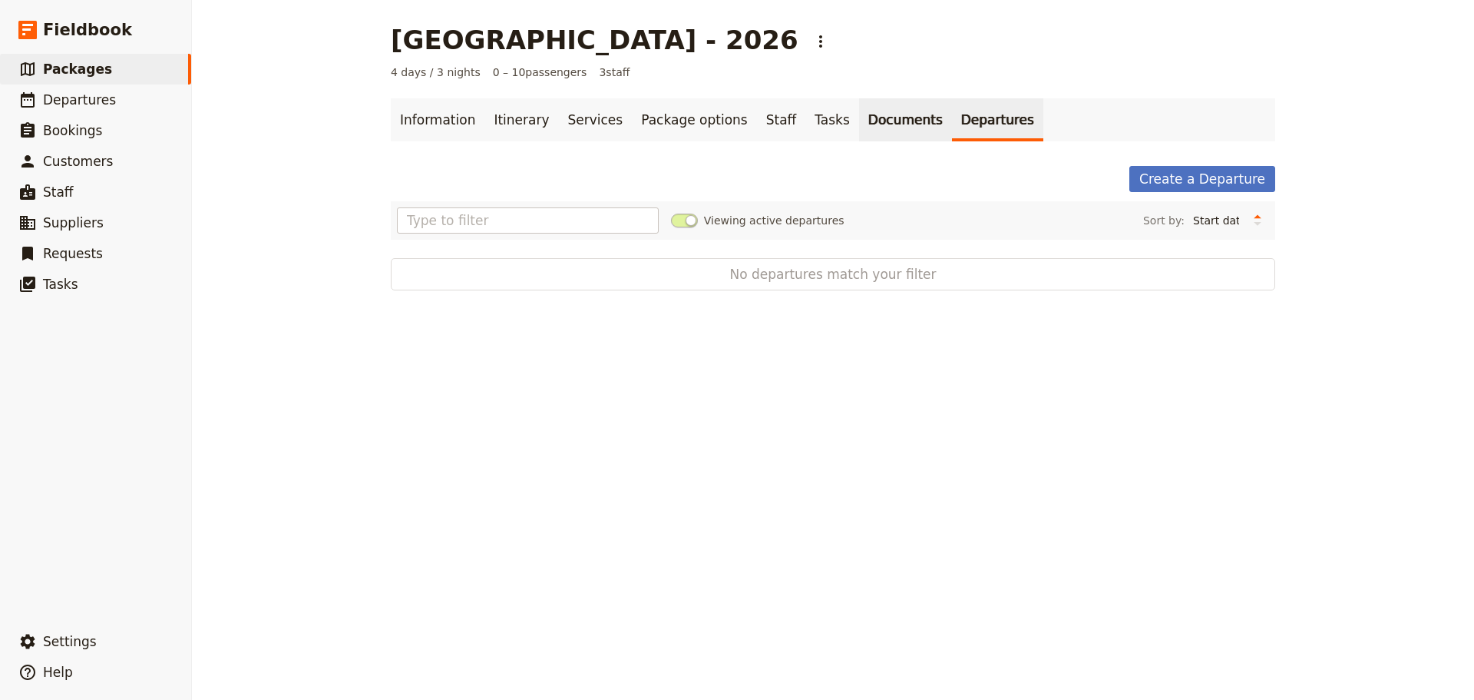
click at [859, 118] on link "Documents" at bounding box center [905, 119] width 93 height 43
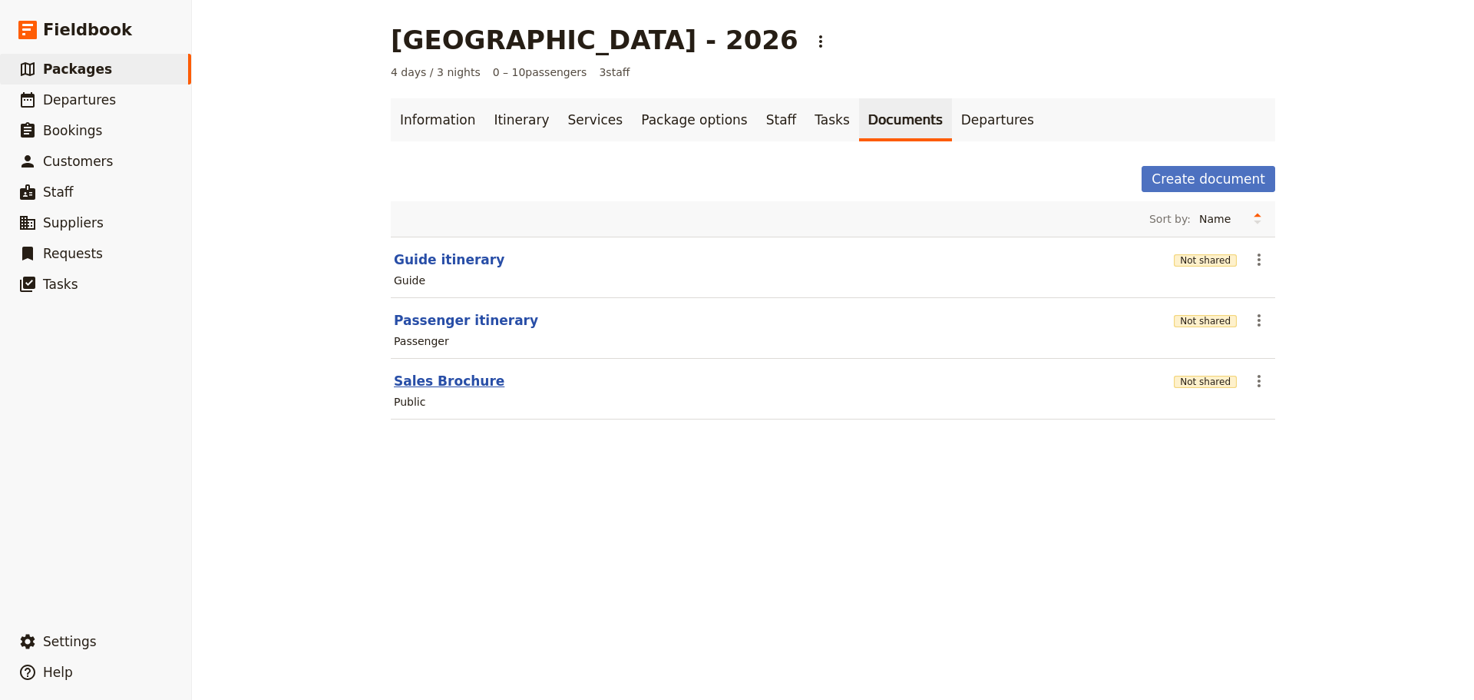
click at [456, 382] on button "Sales Brochure" at bounding box center [449, 381] width 111 height 18
select select "DEFAULT"
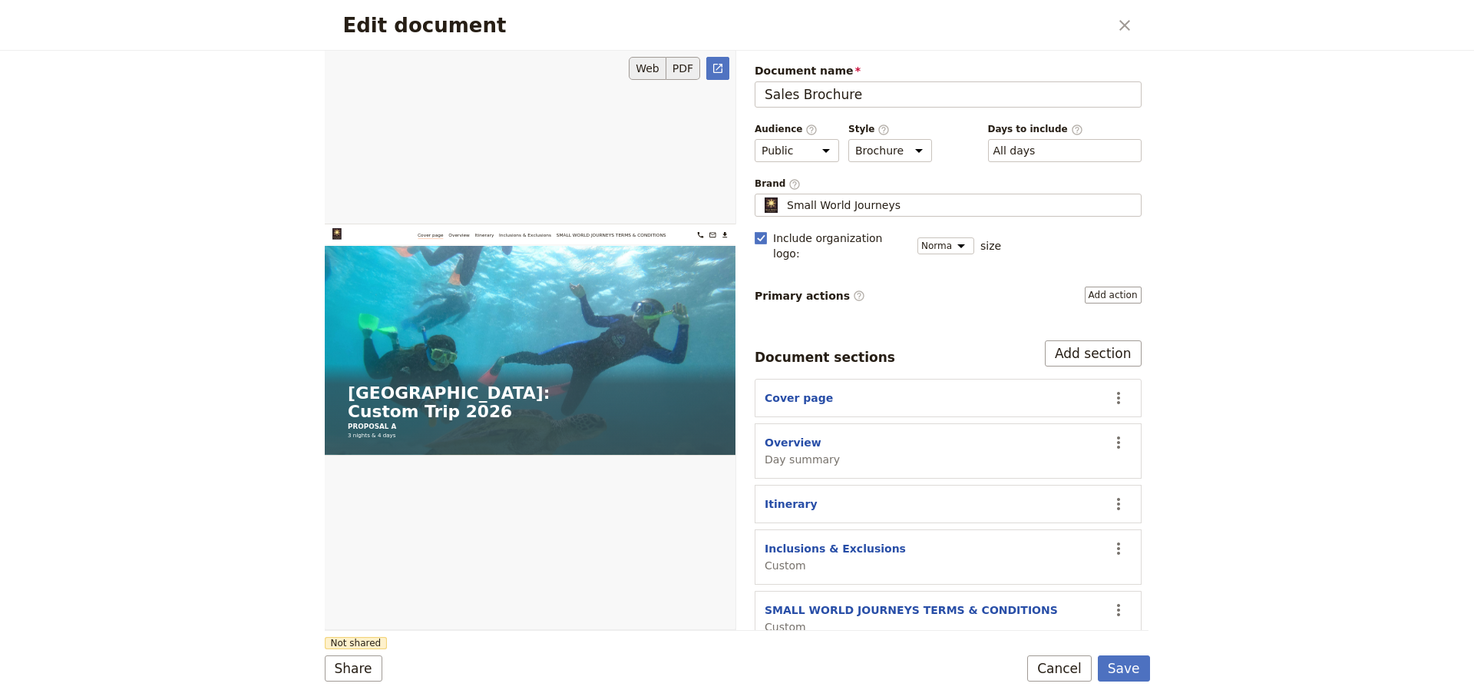
click at [698, 69] on button "PDF" at bounding box center [684, 68] width 34 height 23
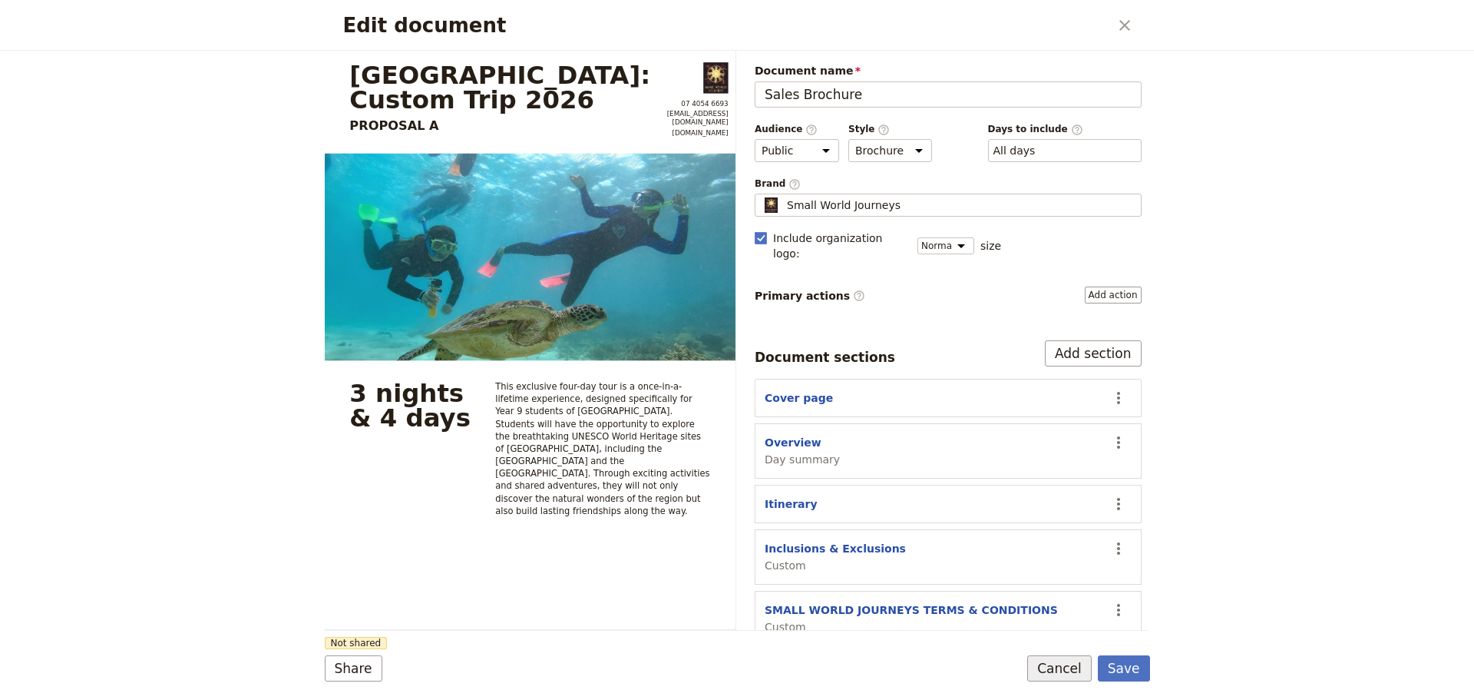
click at [1051, 674] on button "Cancel" at bounding box center [1059, 668] width 65 height 26
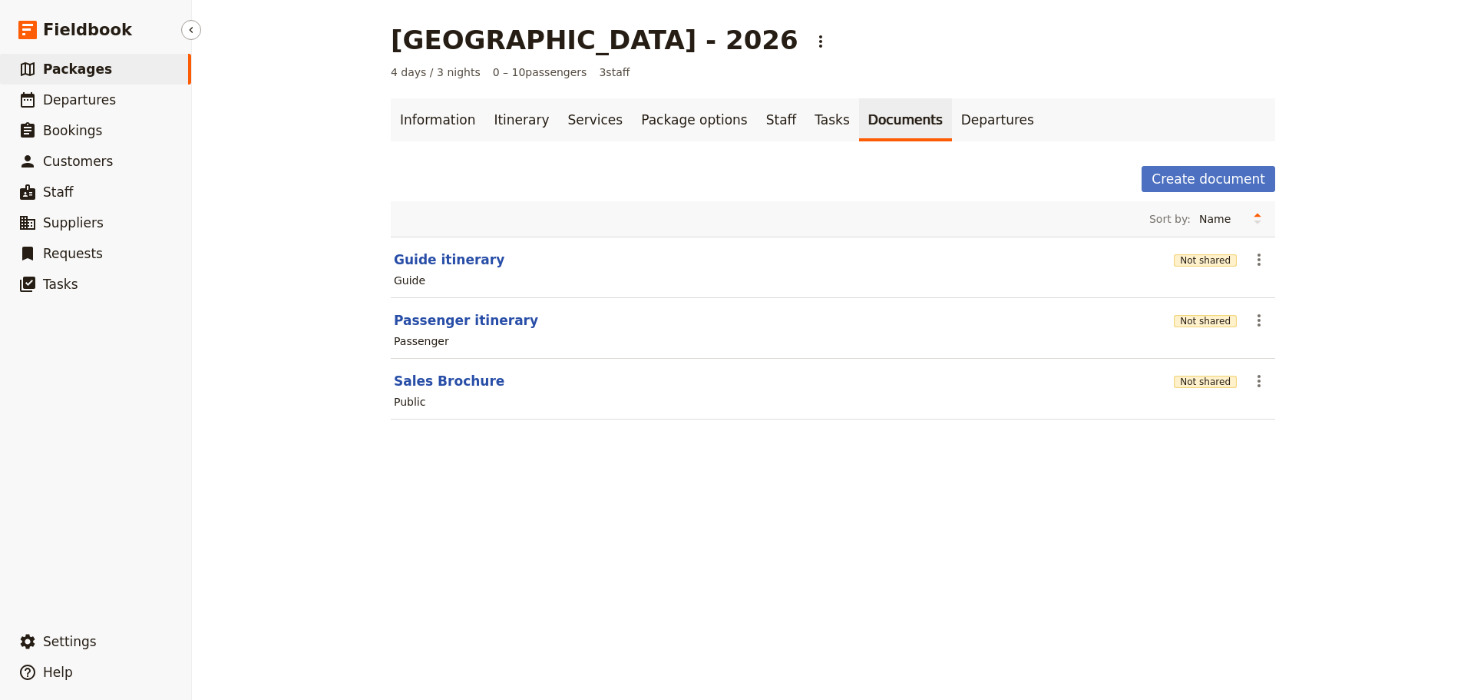
click at [96, 71] on span "Packages" at bounding box center [77, 68] width 69 height 15
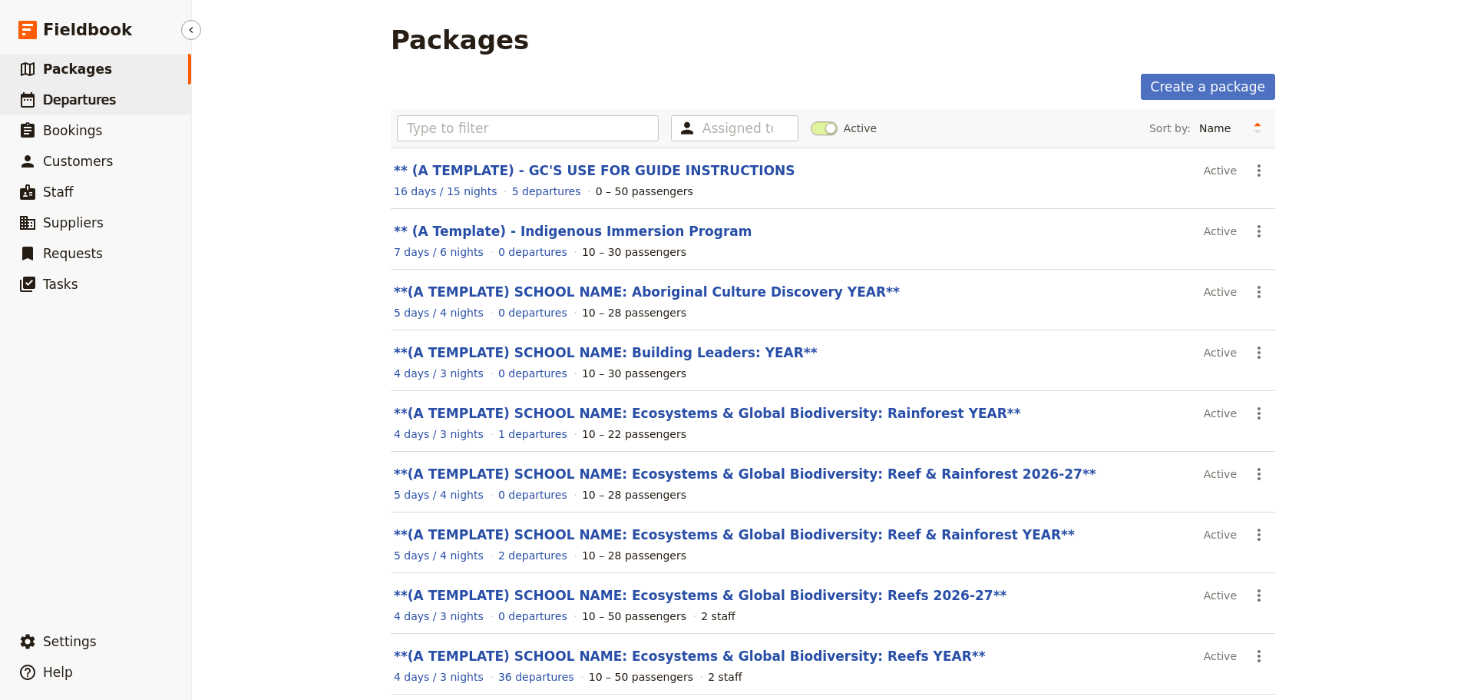
click at [96, 101] on span "Departures" at bounding box center [79, 99] width 73 height 15
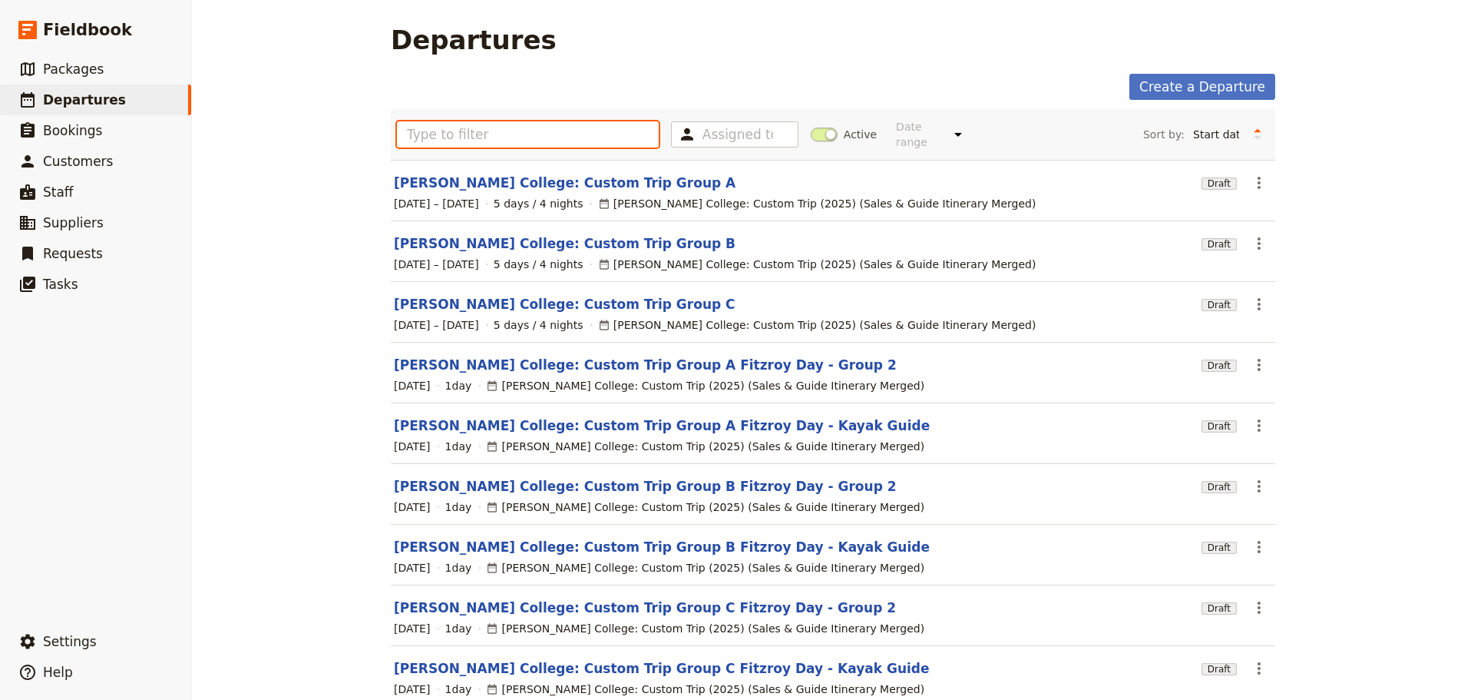
click at [482, 134] on input "text" at bounding box center [528, 134] width 262 height 26
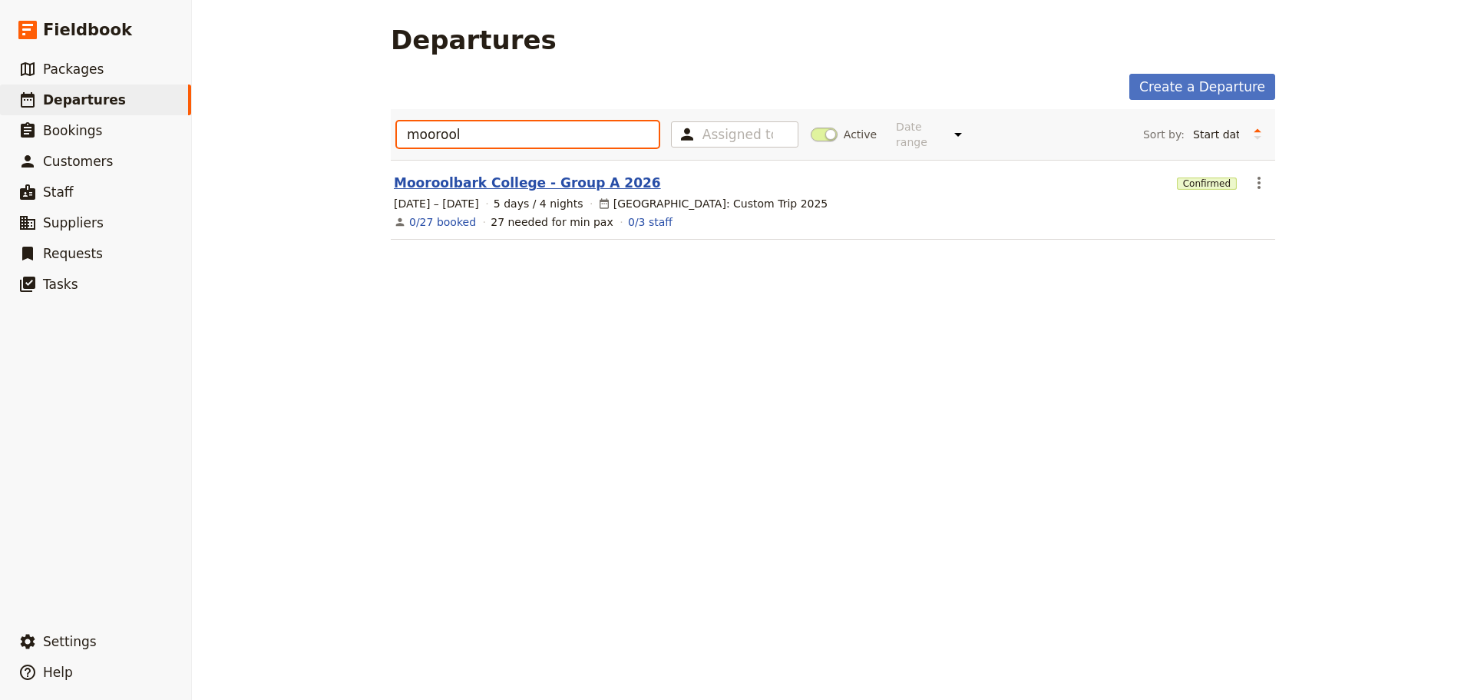
type input "moorool"
click at [521, 174] on link "Mooroolbark College - Group A 2026" at bounding box center [527, 183] width 267 height 18
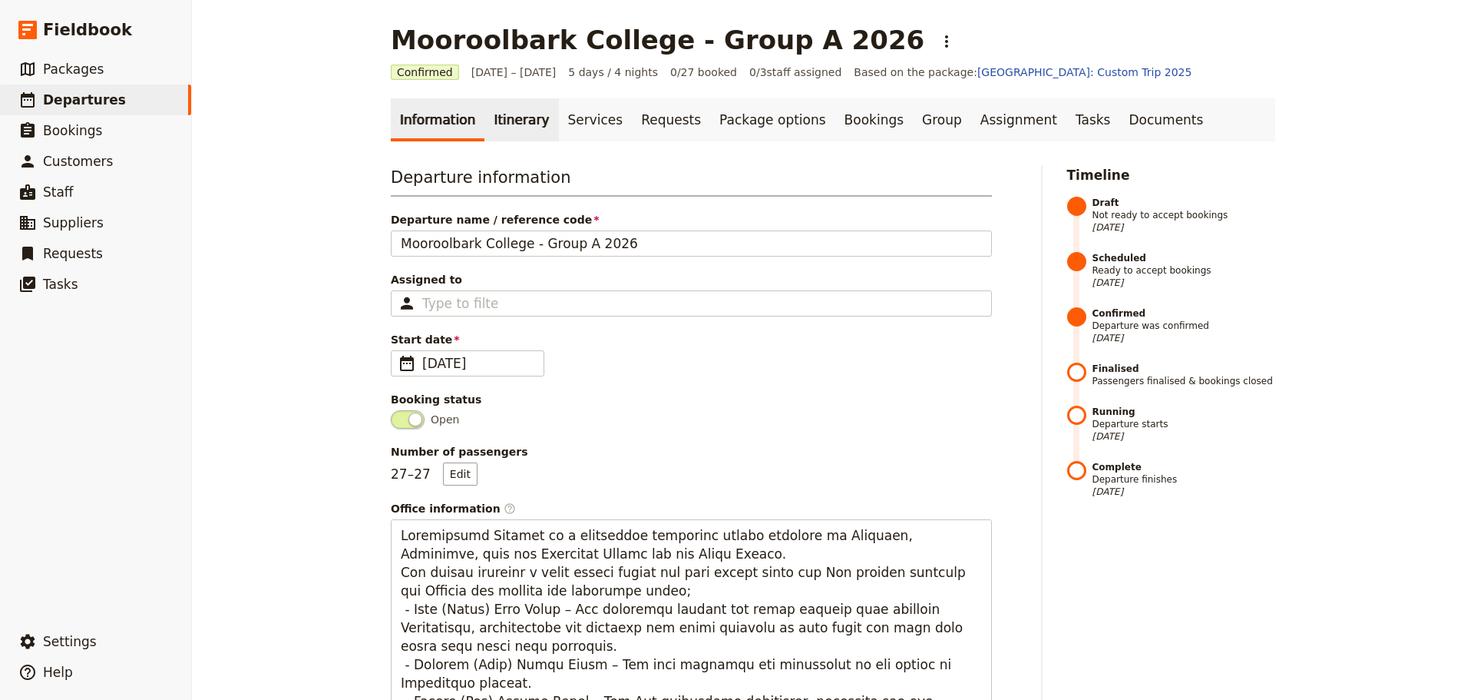
click at [515, 121] on link "Itinerary" at bounding box center [522, 119] width 74 height 43
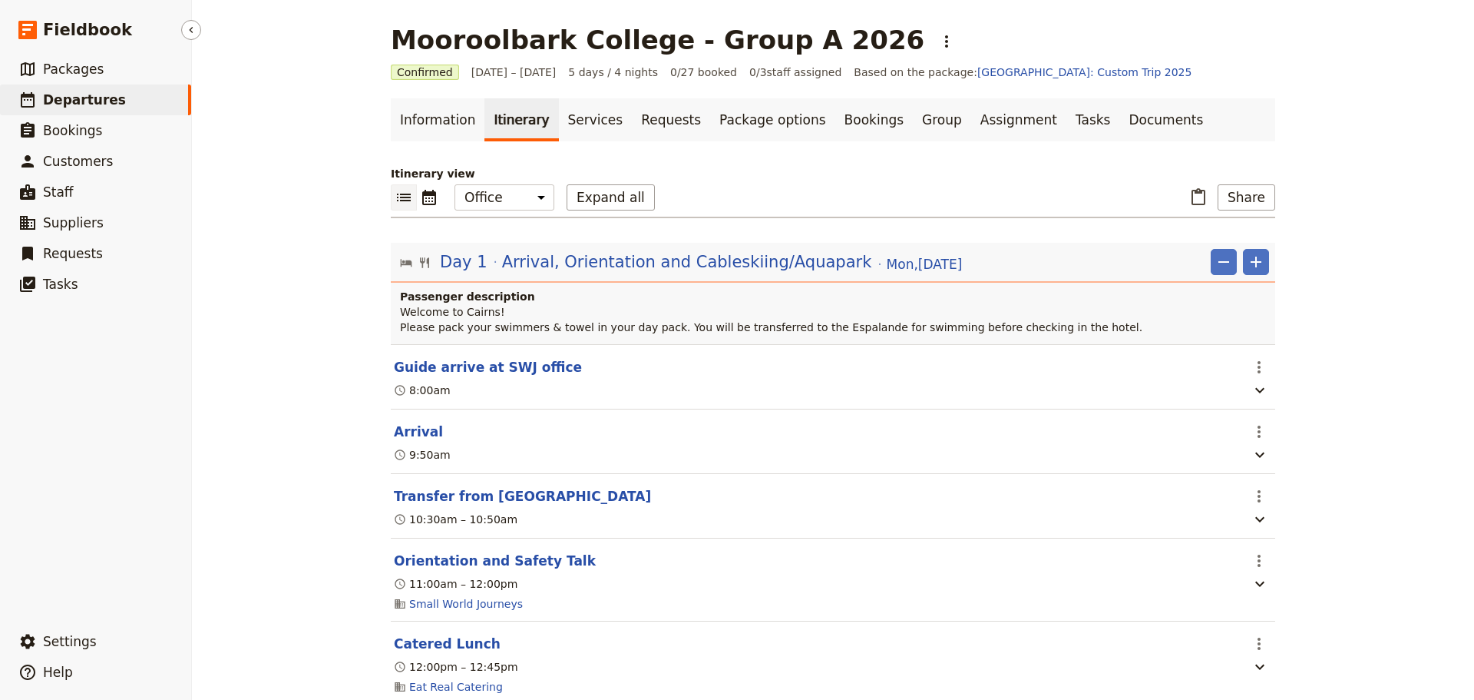
click at [86, 99] on span "Departures" at bounding box center [84, 99] width 83 height 15
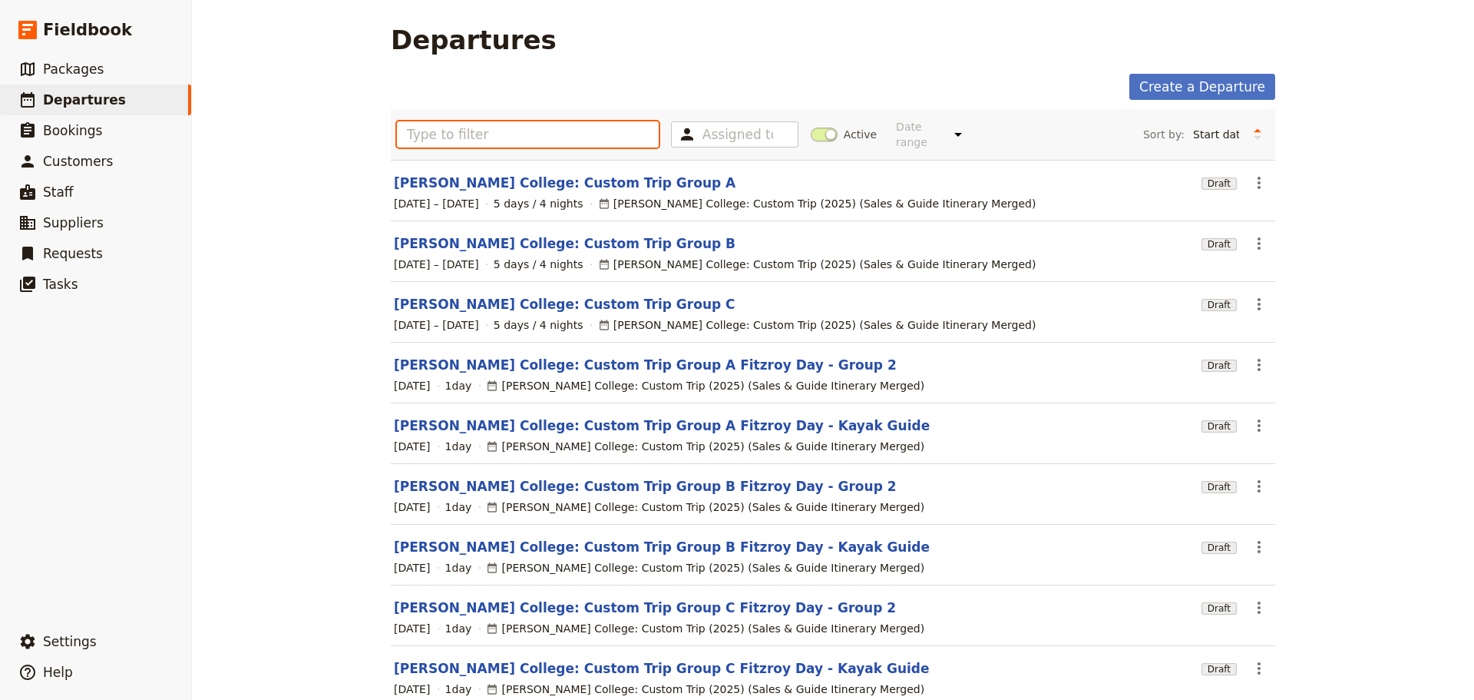
click at [538, 137] on input "text" at bounding box center [528, 134] width 262 height 26
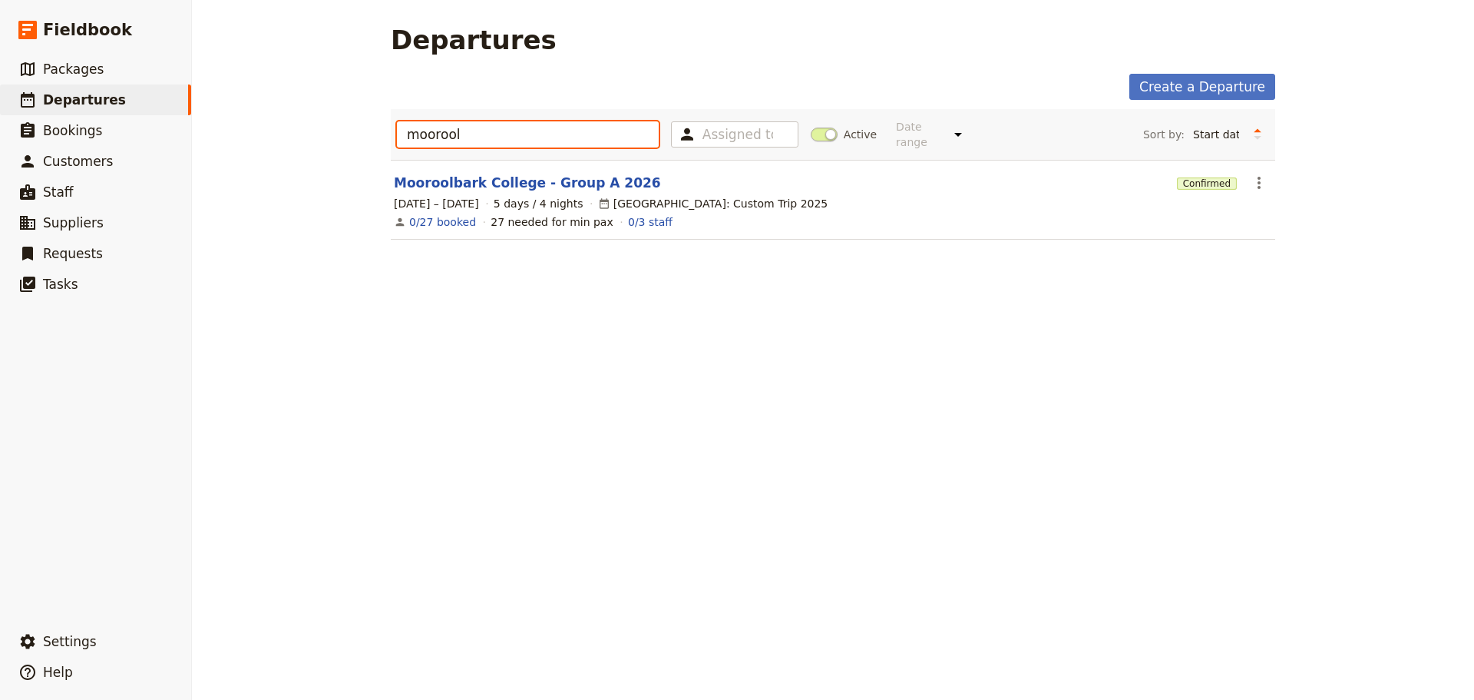
type input "moorool"
click at [827, 128] on span at bounding box center [824, 134] width 27 height 14
click at [811, 127] on input "Active" at bounding box center [811, 127] width 0 height 0
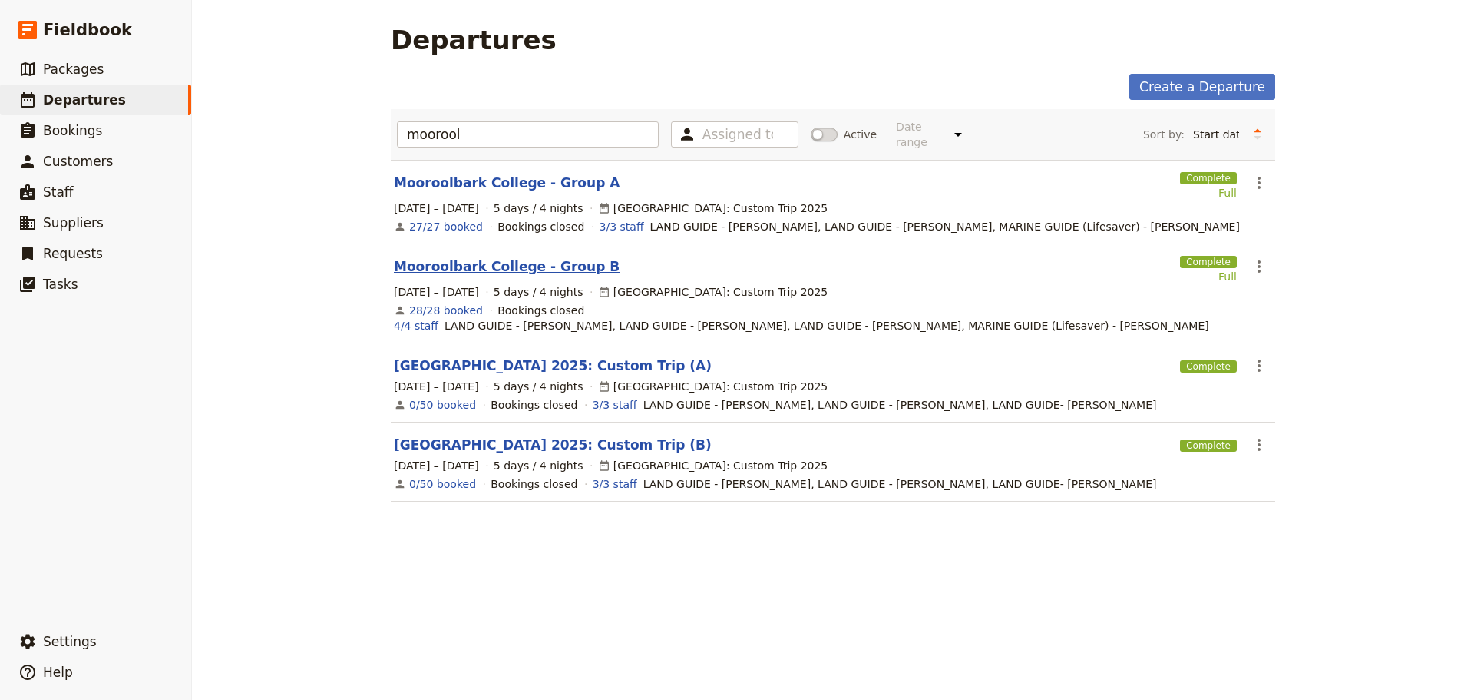
click at [491, 257] on link "Mooroolbark College - Group B" at bounding box center [507, 266] width 226 height 18
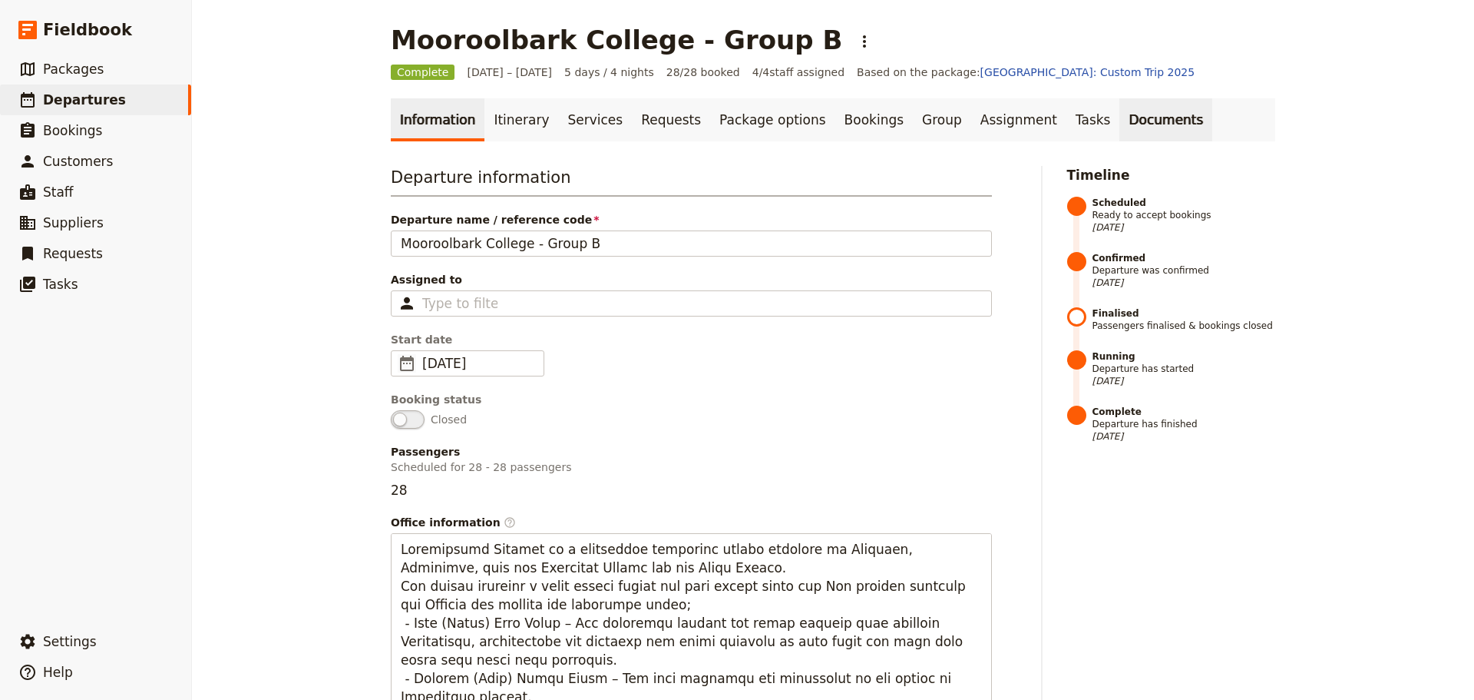
click at [1120, 125] on link "Documents" at bounding box center [1166, 119] width 93 height 43
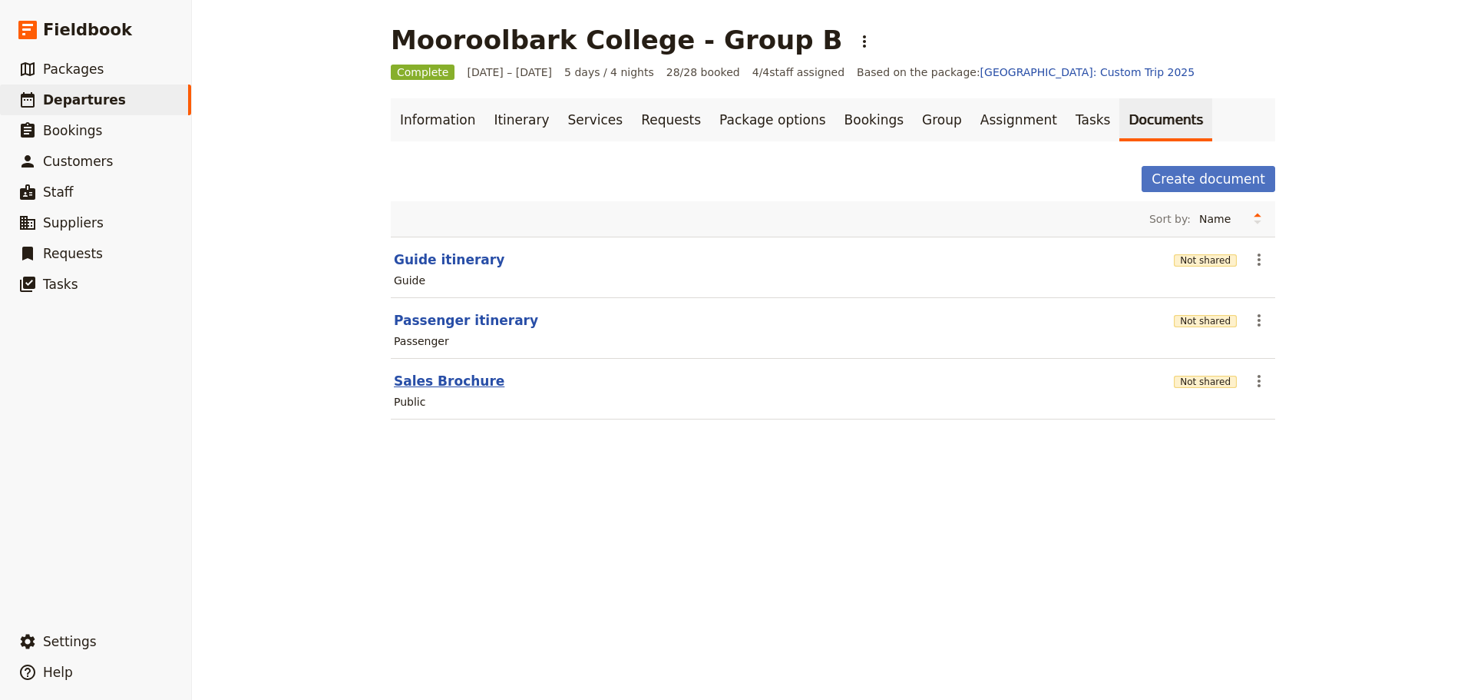
click at [465, 381] on button "Sales Brochure" at bounding box center [449, 381] width 111 height 18
select select "DEFAULT"
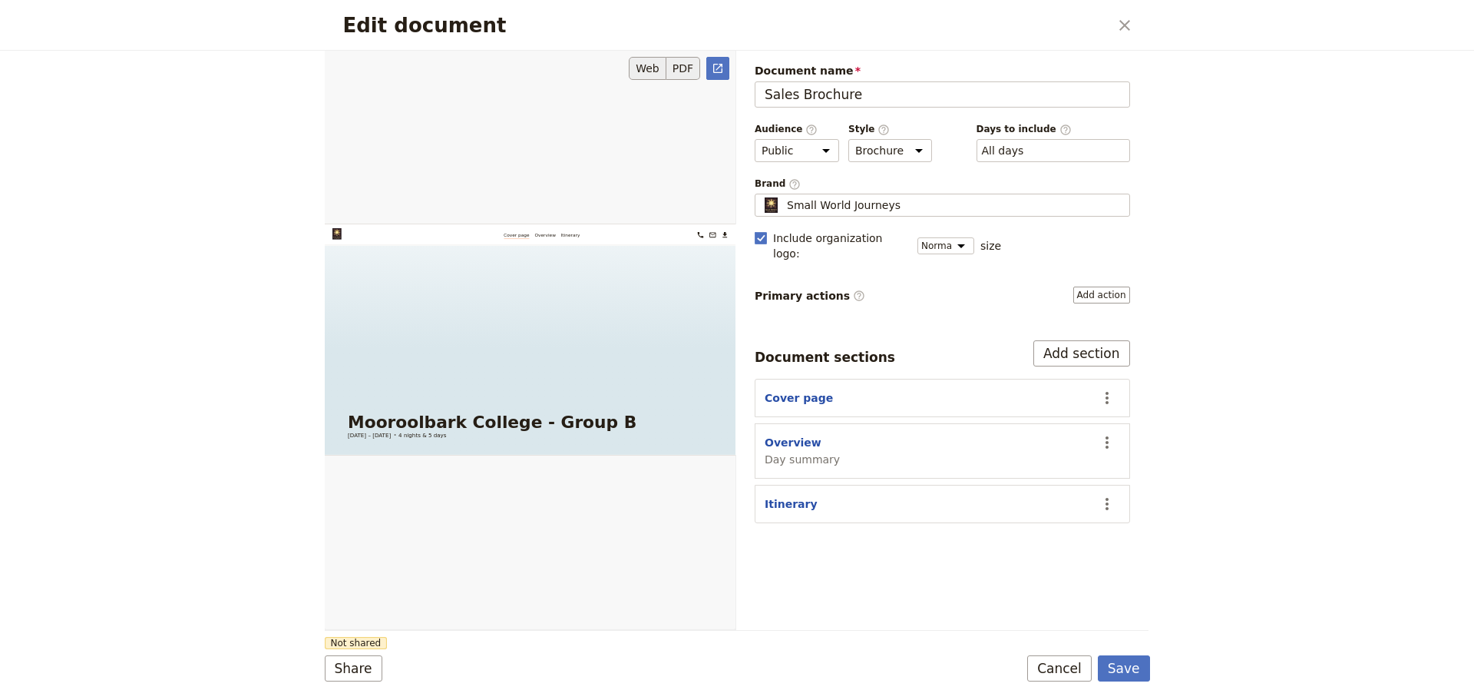
click at [681, 68] on button "PDF" at bounding box center [684, 68] width 34 height 23
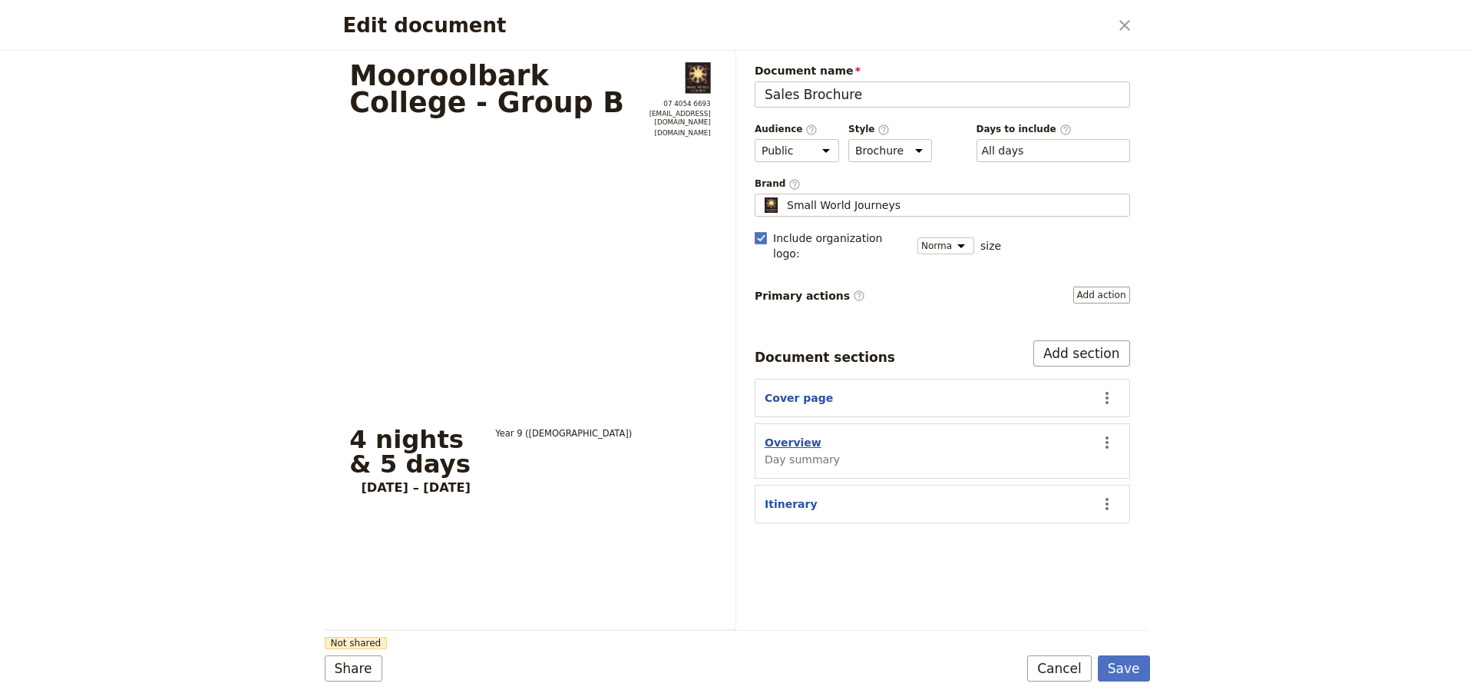
click at [781, 435] on button "Overview" at bounding box center [793, 442] width 57 height 15
select select "DAY_SUMMARY"
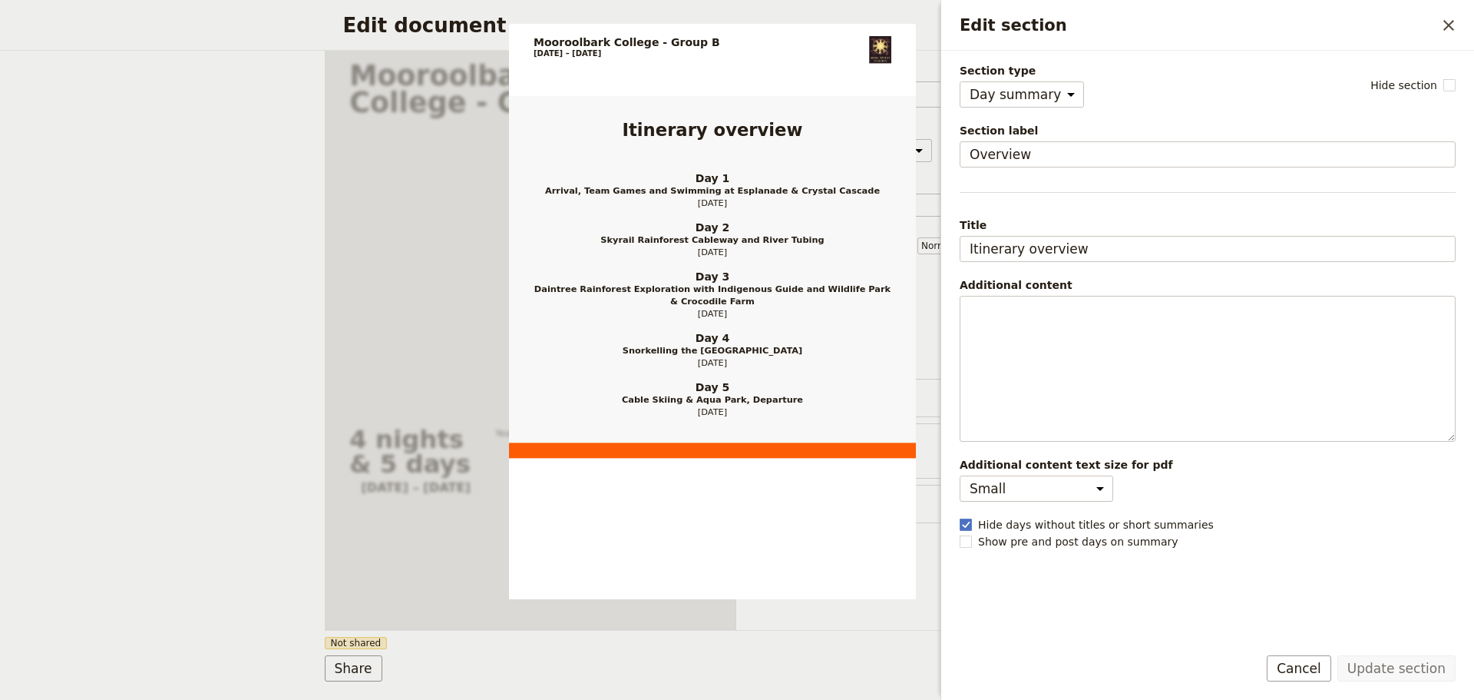
drag, startPoint x: 1325, startPoint y: 665, endPoint x: 1025, endPoint y: 579, distance: 311.6
click at [1324, 660] on button "Cancel" at bounding box center [1299, 668] width 65 height 26
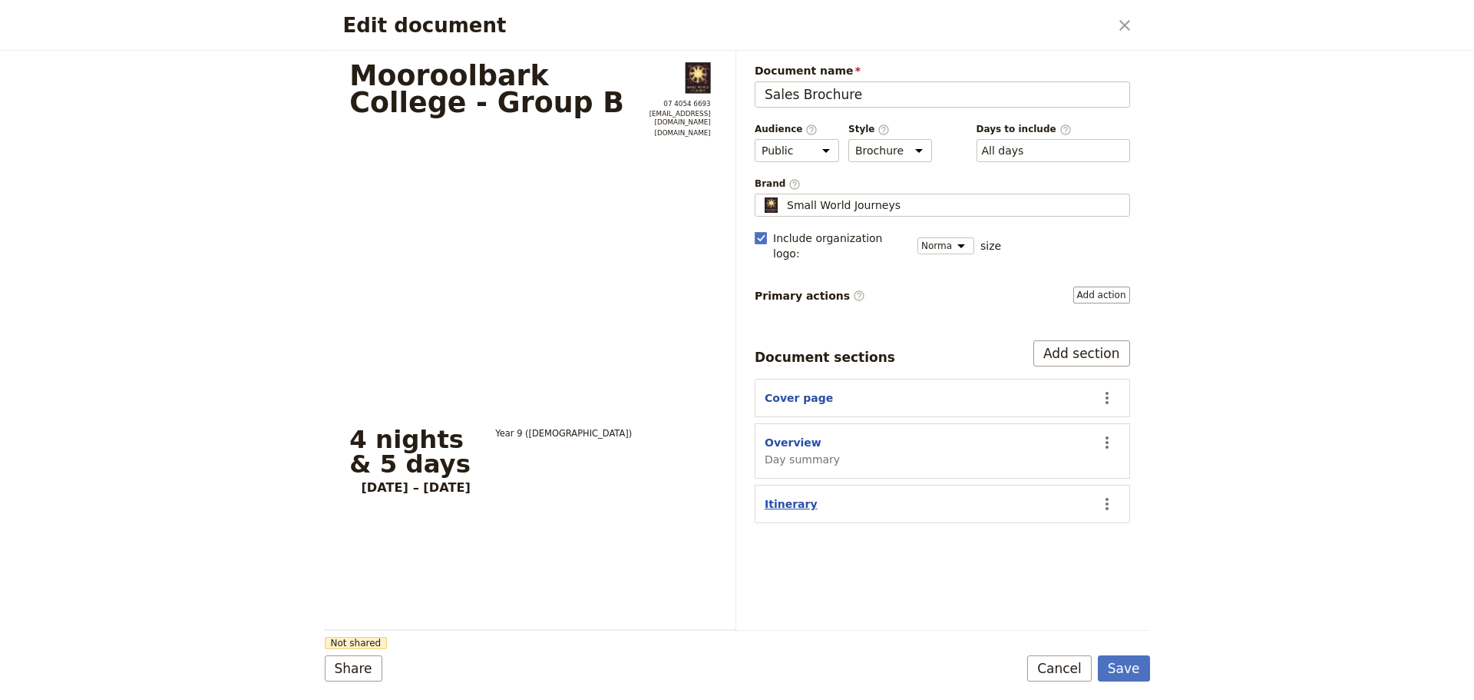
click at [777, 496] on button "Itinerary" at bounding box center [791, 503] width 53 height 15
select select "ITINERARY"
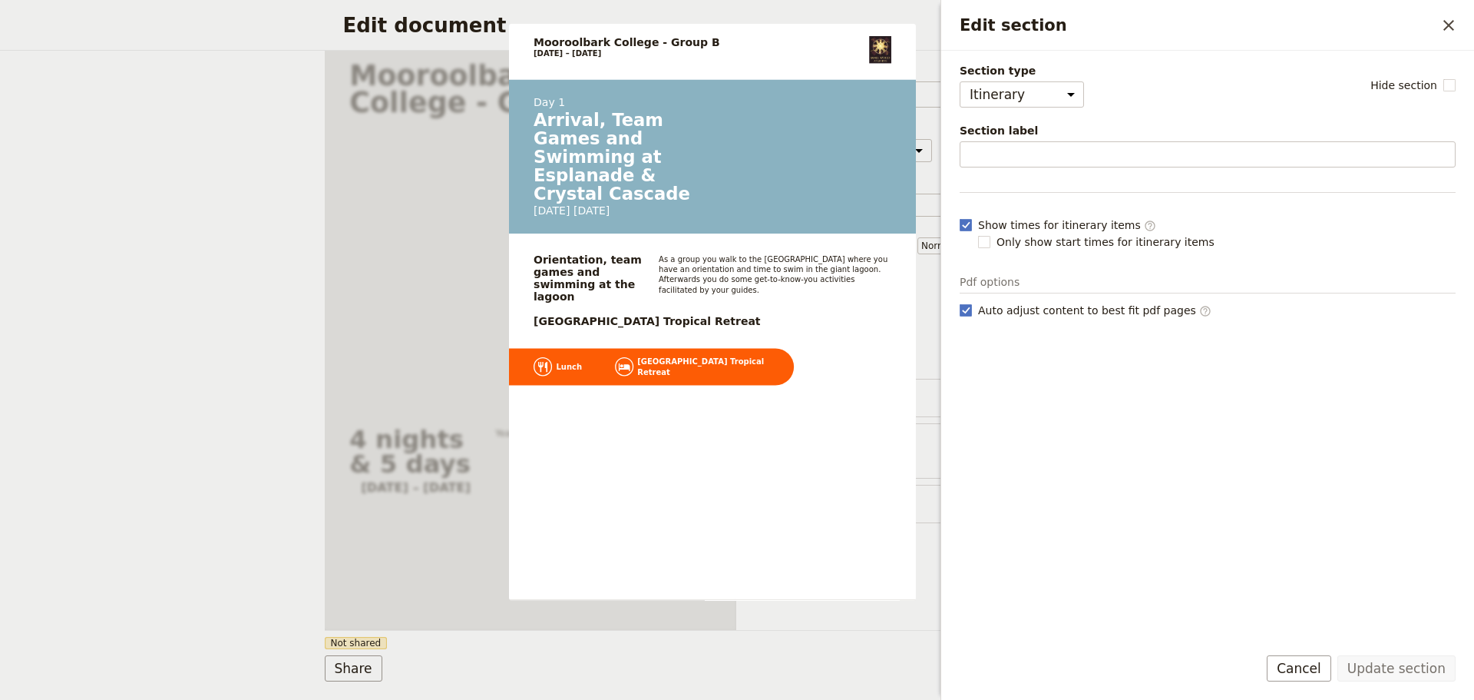
drag, startPoint x: 1295, startPoint y: 667, endPoint x: 862, endPoint y: 571, distance: 444.4
click at [1287, 663] on button "Cancel" at bounding box center [1299, 668] width 65 height 26
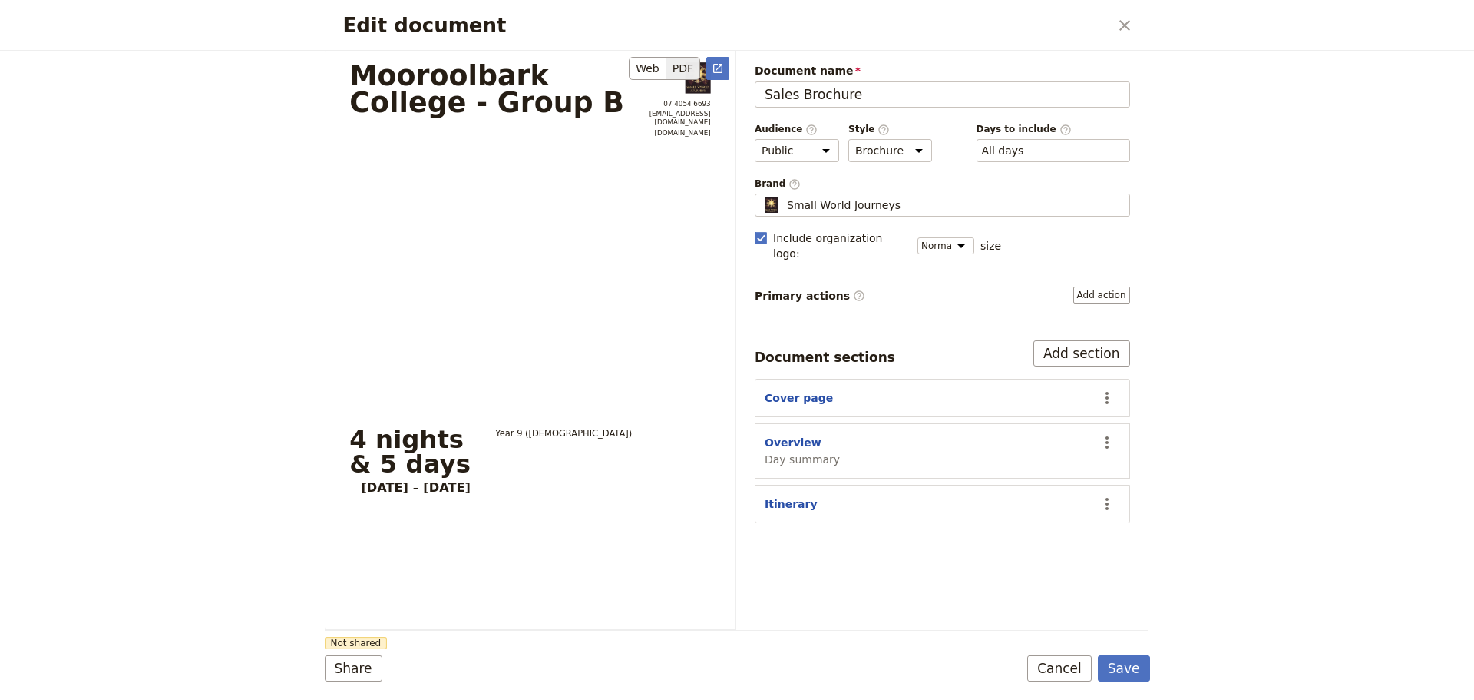
drag, startPoint x: 359, startPoint y: 484, endPoint x: 457, endPoint y: 481, distance: 98.3
click at [457, 481] on div "4 nights & 5 days [DATE] – [DATE] Year 9 ([DEMOGRAPHIC_DATA])" at bounding box center [530, 461] width 411 height 68
click at [683, 534] on section "[GEOGRAPHIC_DATA] - Group B 07 4054 6693 [EMAIL_ADDRESS][DOMAIN_NAME] [DOMAIN_N…" at bounding box center [530, 340] width 411 height 581
click at [854, 531] on div "Document name Sales Brochure Preview Audience ​ Public Passenger Guide Style ​ …" at bounding box center [942, 340] width 412 height 579
click at [1052, 657] on button "Cancel" at bounding box center [1059, 668] width 65 height 26
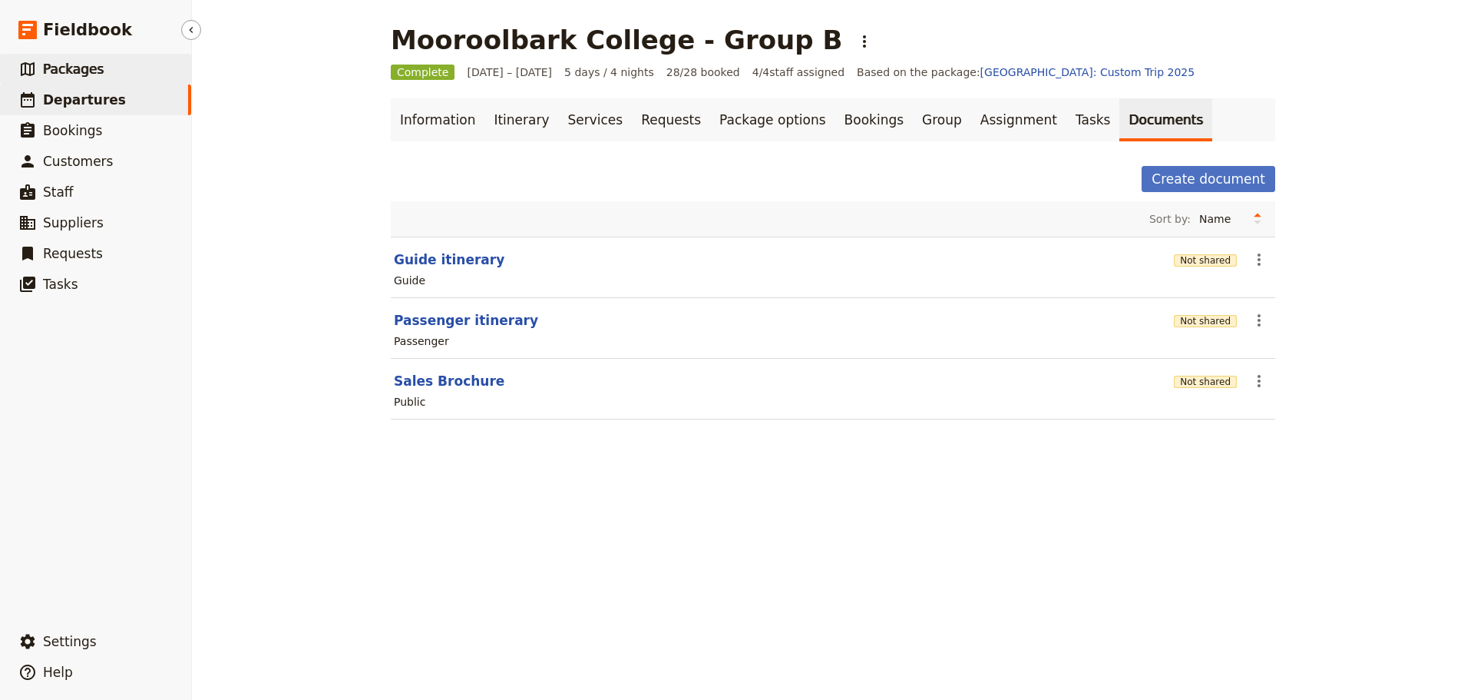
click at [112, 78] on link "​ Packages" at bounding box center [95, 69] width 191 height 31
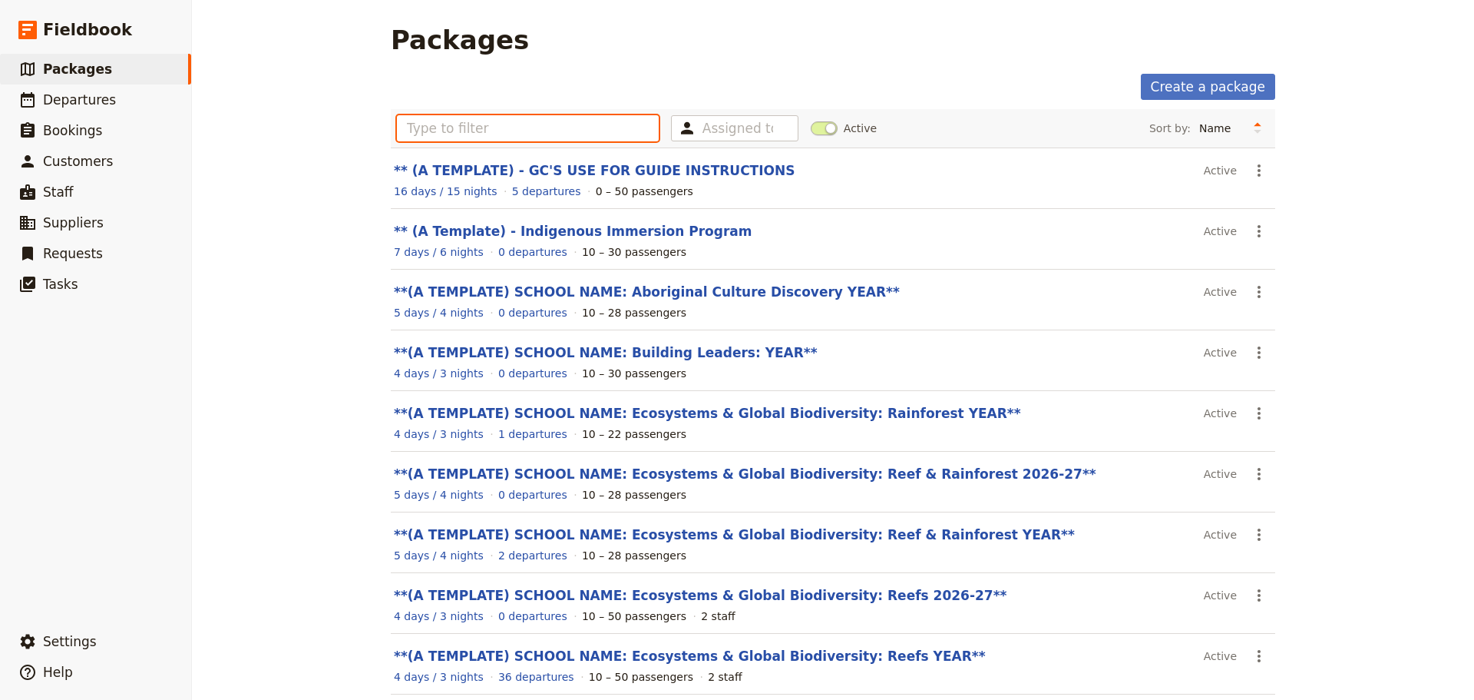
click at [428, 131] on input "text" at bounding box center [528, 128] width 262 height 26
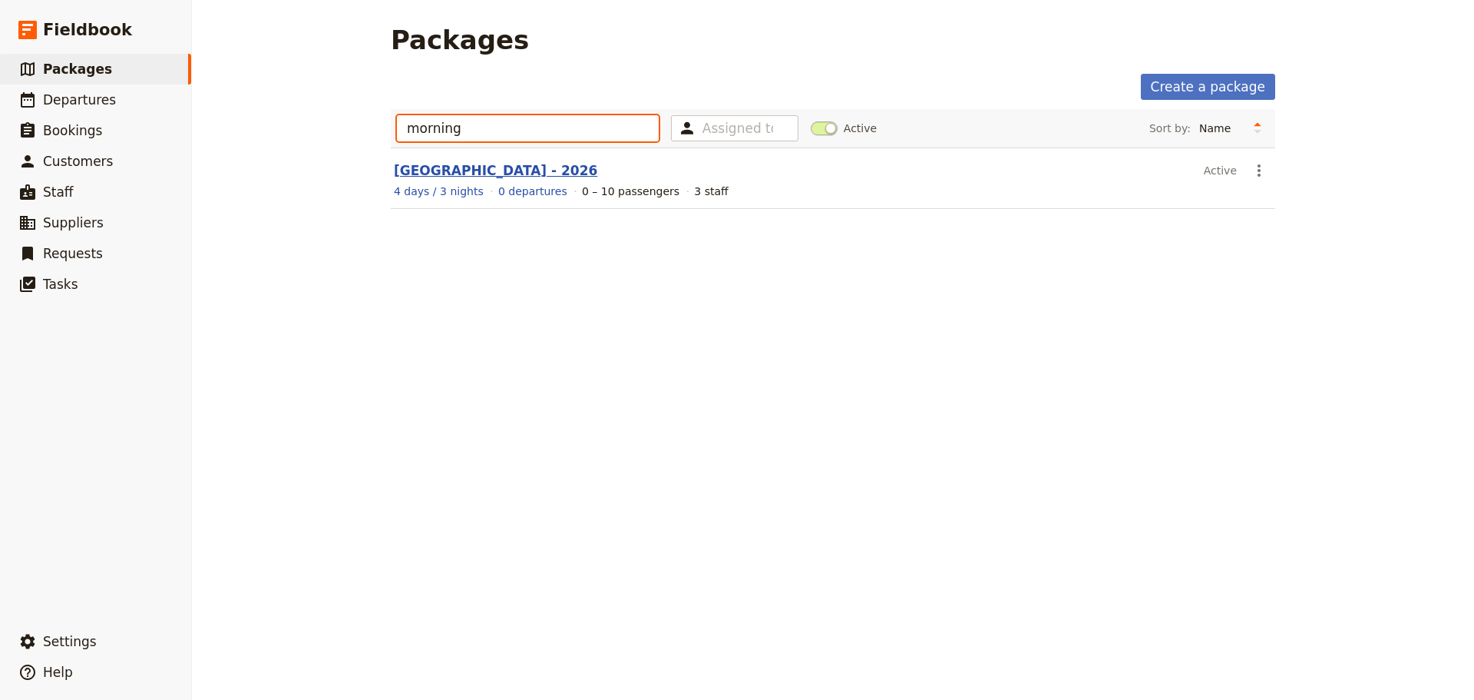
type input "morning"
click at [555, 176] on link "[GEOGRAPHIC_DATA] - 2026" at bounding box center [495, 170] width 203 height 15
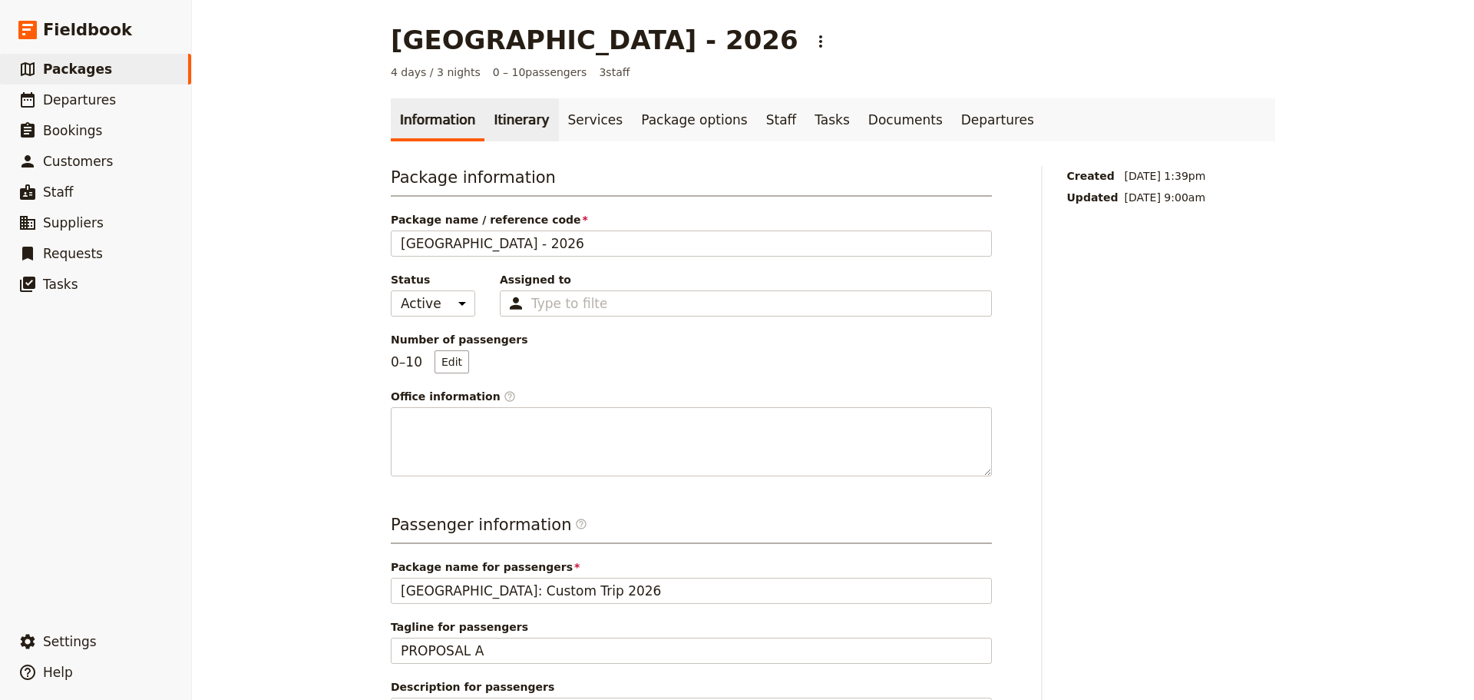
click at [489, 127] on link "Itinerary" at bounding box center [522, 119] width 74 height 43
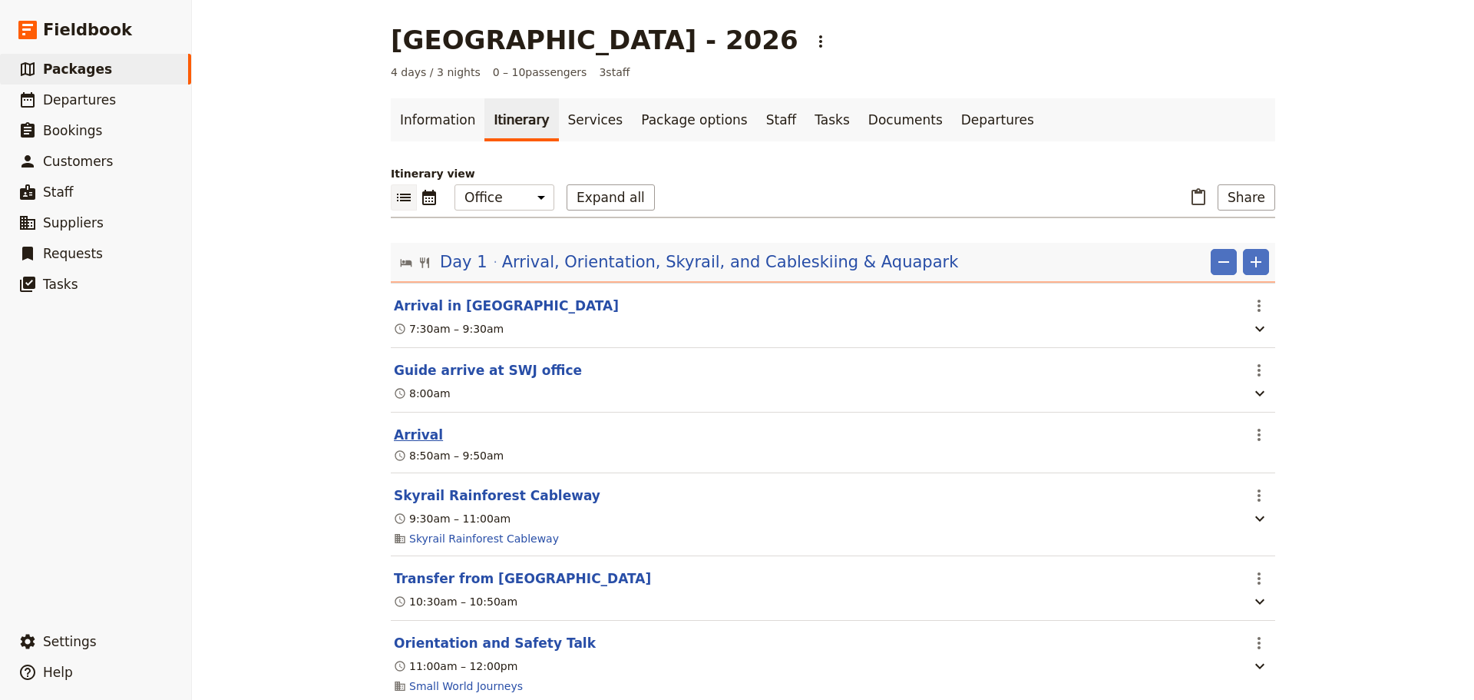
click at [419, 441] on button "Arrival" at bounding box center [418, 434] width 49 height 18
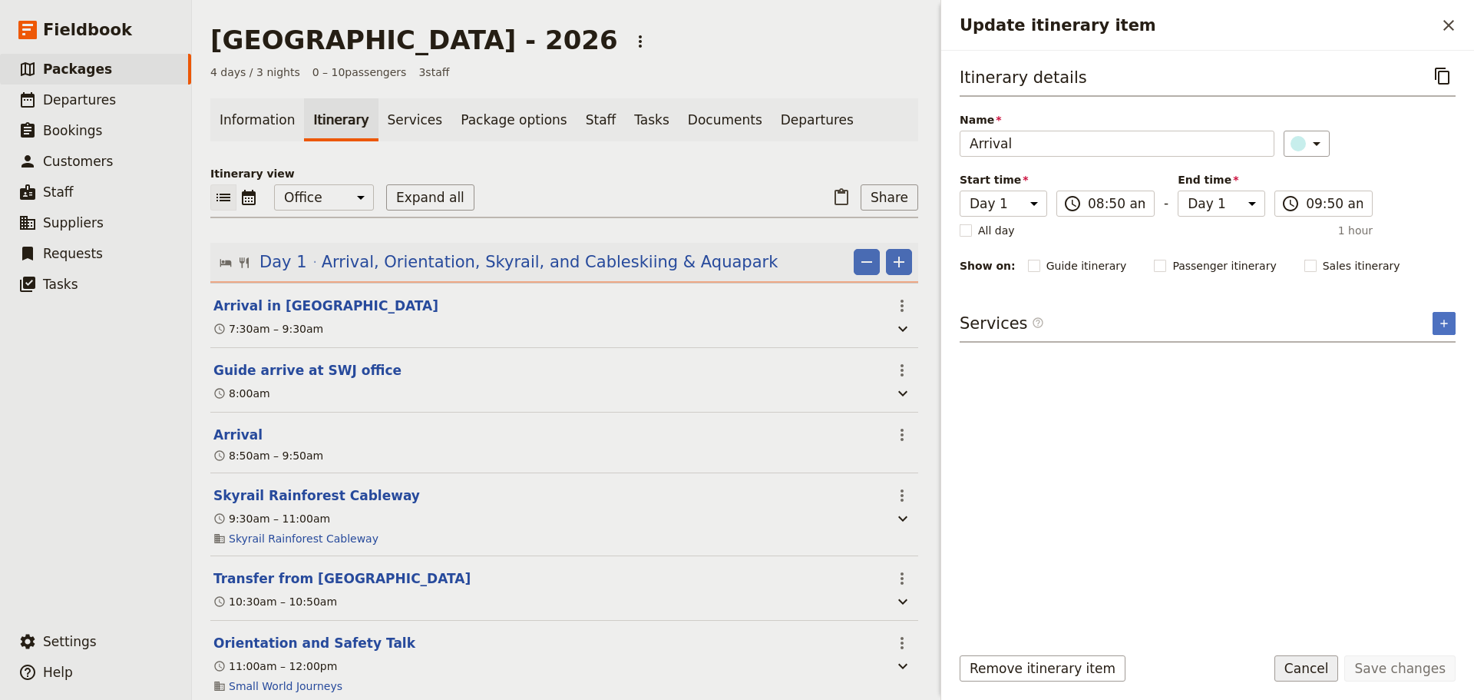
click at [1318, 667] on button "Cancel" at bounding box center [1307, 668] width 65 height 26
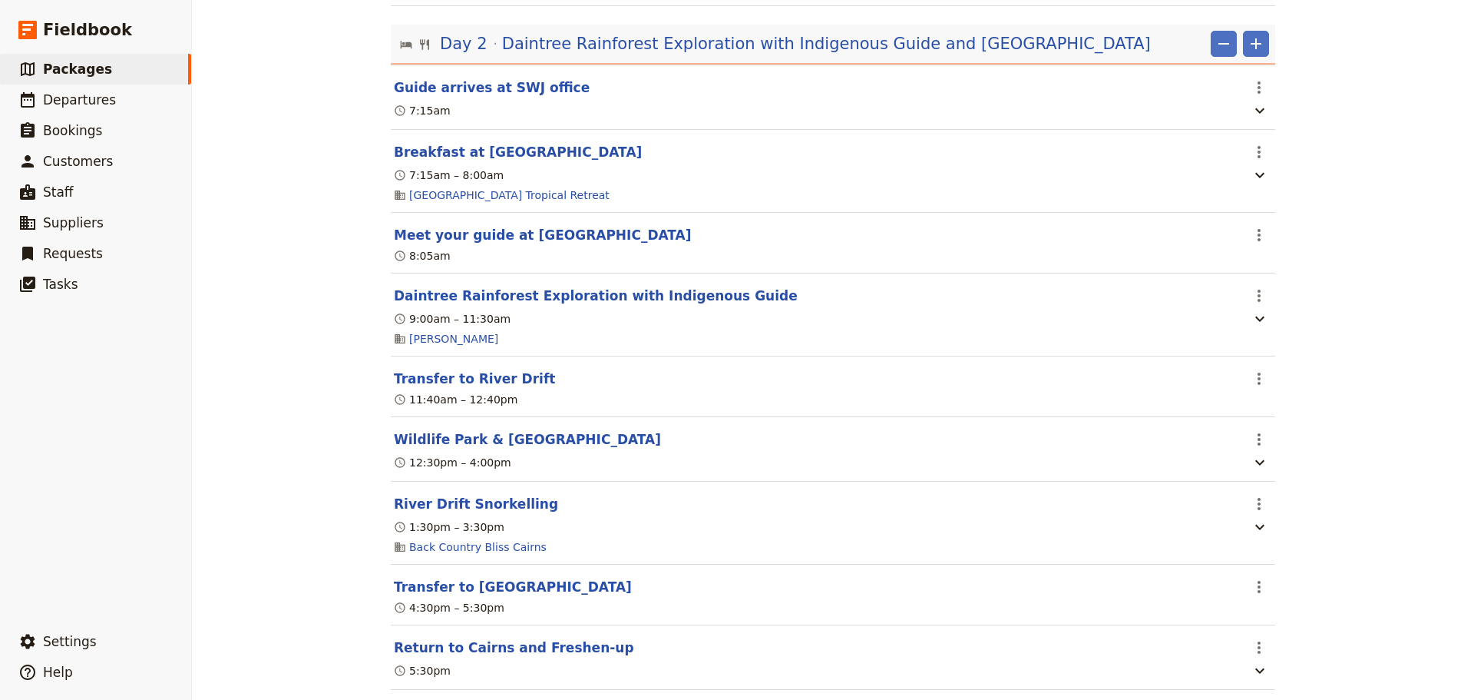
scroll to position [640, 0]
